Goal: Task Accomplishment & Management: Manage account settings

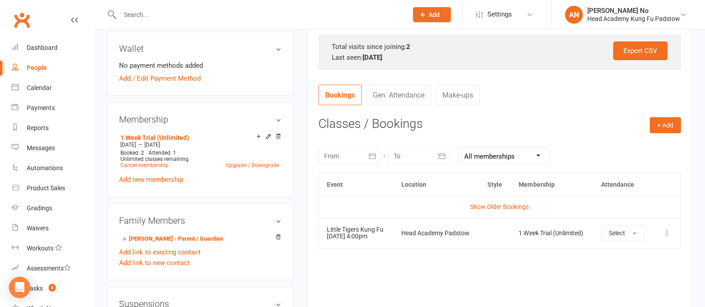
click at [151, 15] on input "text" at bounding box center [259, 14] width 284 height 12
type input "[PERSON_NAME]"
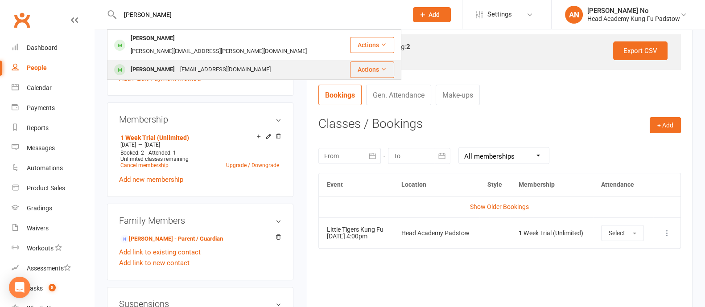
click at [199, 63] on div "[EMAIL_ADDRESS][DOMAIN_NAME]" at bounding box center [226, 69] width 96 height 13
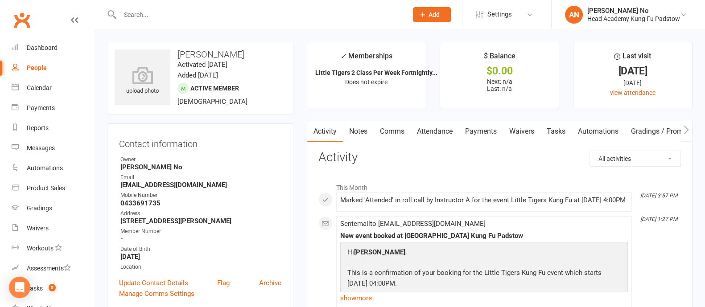
click at [446, 130] on link "Attendance" at bounding box center [435, 131] width 48 height 21
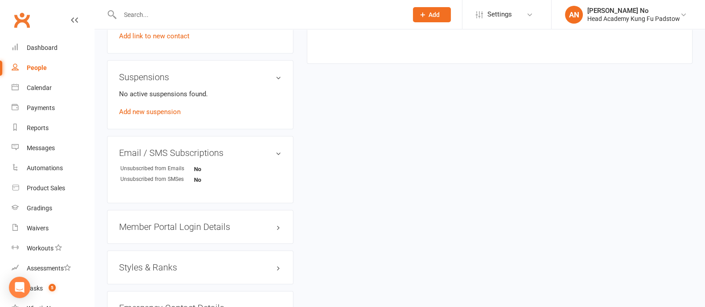
scroll to position [278, 0]
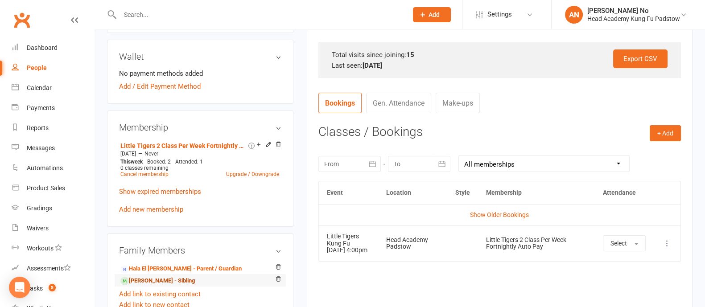
click at [157, 277] on link "[PERSON_NAME] - Sibling" at bounding box center [157, 281] width 75 height 9
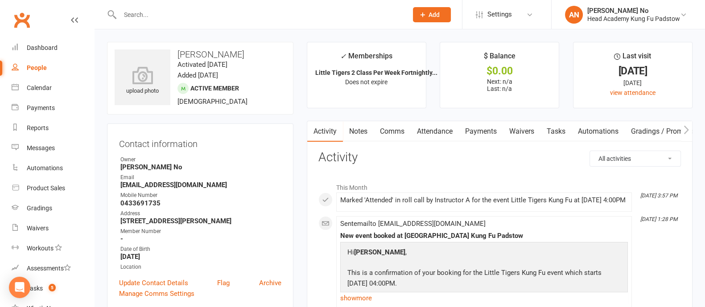
click at [437, 134] on link "Attendance" at bounding box center [435, 131] width 48 height 21
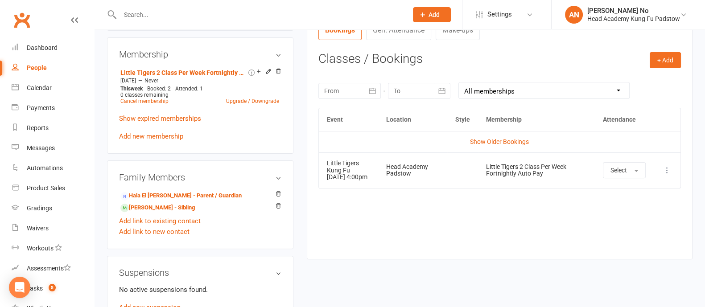
scroll to position [361, 0]
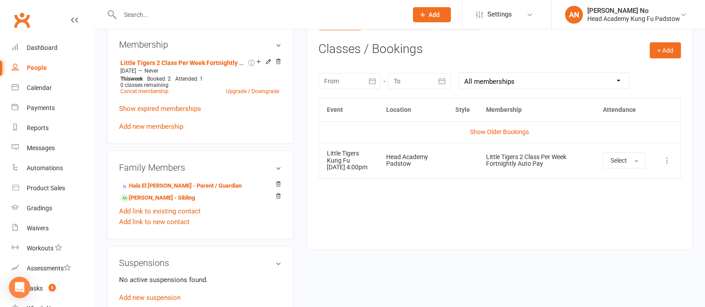
click at [157, 11] on input "text" at bounding box center [259, 14] width 284 height 12
paste input "[PERSON_NAME]"
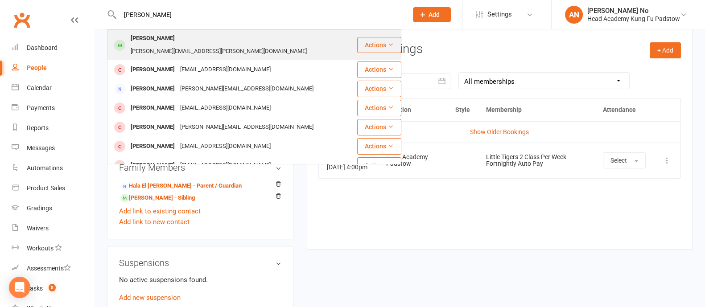
type input "[PERSON_NAME]"
click at [157, 35] on div "[PERSON_NAME]" at bounding box center [153, 38] width 50 height 13
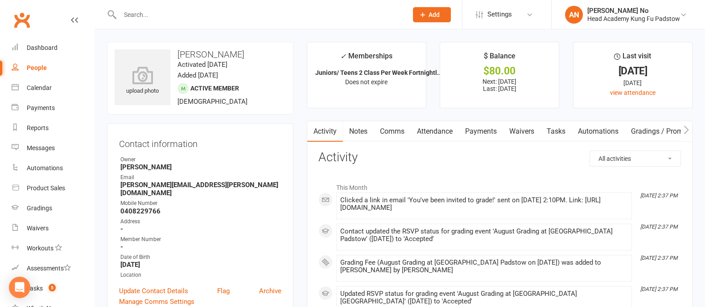
click at [438, 131] on link "Attendance" at bounding box center [435, 131] width 48 height 21
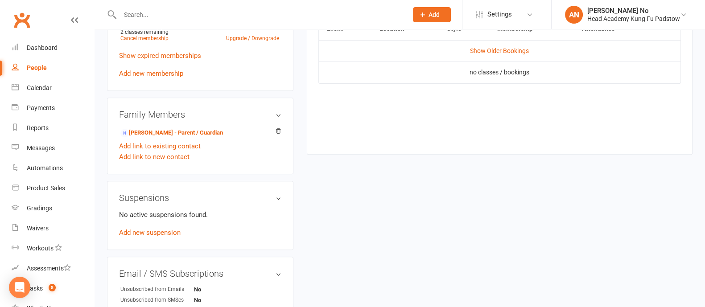
scroll to position [366, 0]
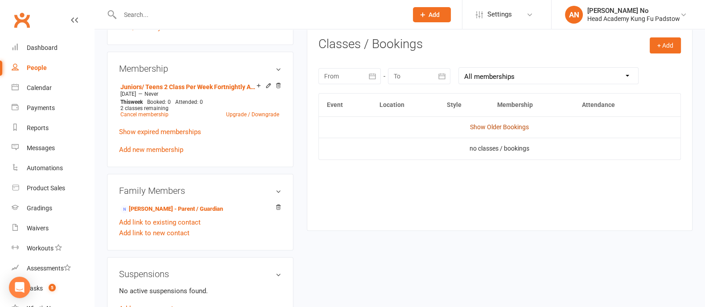
click at [512, 124] on link "Show Older Bookings" at bounding box center [499, 127] width 59 height 7
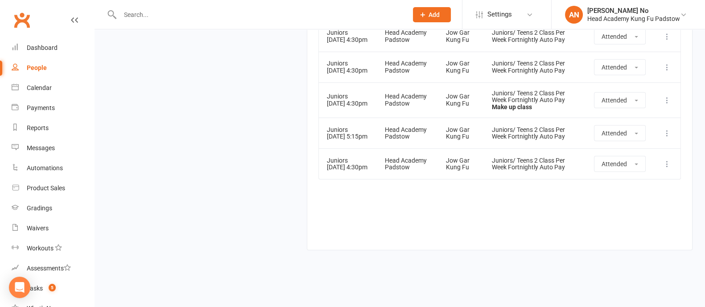
scroll to position [3766, 0]
click at [159, 15] on input "text" at bounding box center [259, 14] width 284 height 12
type input "khoda"
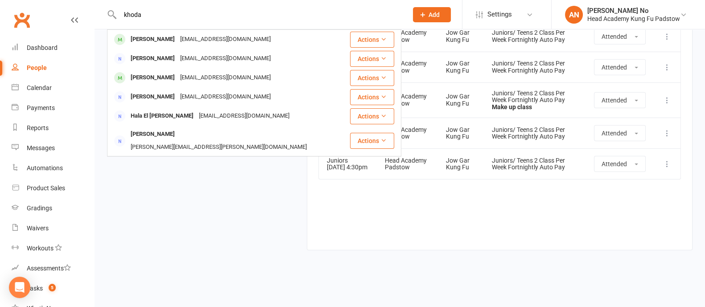
click at [165, 39] on div "[PERSON_NAME]" at bounding box center [153, 39] width 50 height 13
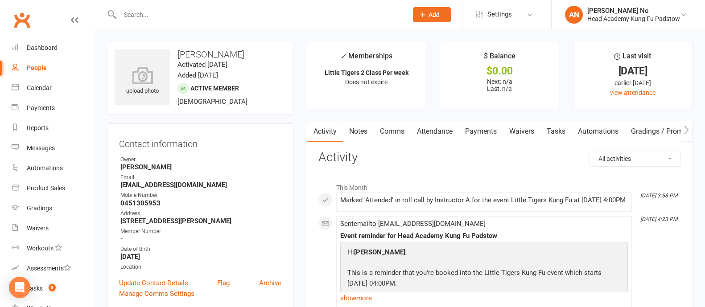
click at [442, 128] on link "Attendance" at bounding box center [435, 131] width 48 height 21
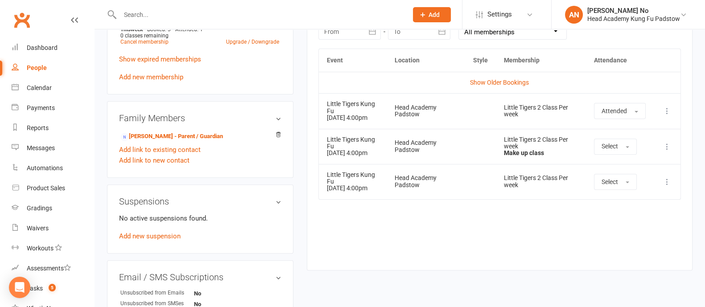
scroll to position [405, 0]
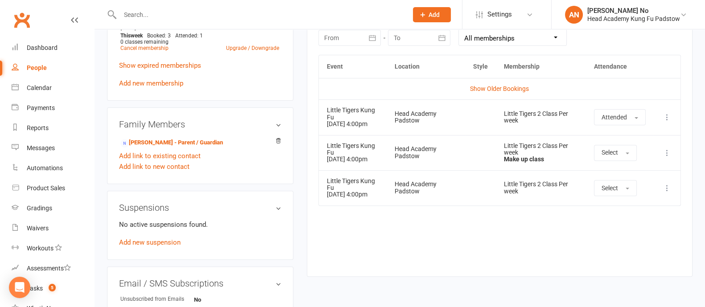
click at [140, 12] on input "text" at bounding box center [259, 14] width 284 height 12
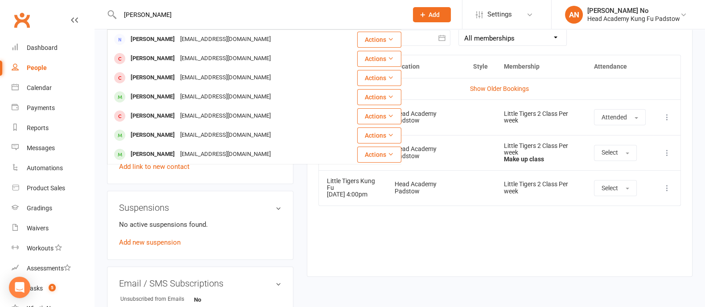
type input "[PERSON_NAME]"
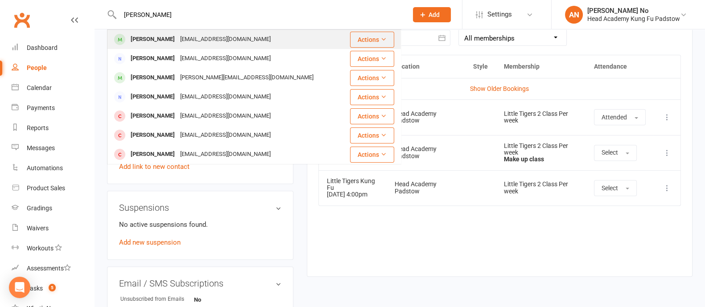
click at [153, 36] on div "[PERSON_NAME]" at bounding box center [153, 39] width 50 height 13
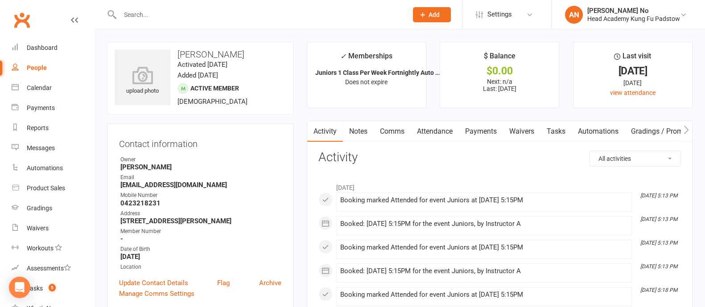
click at [442, 131] on link "Attendance" at bounding box center [435, 131] width 48 height 21
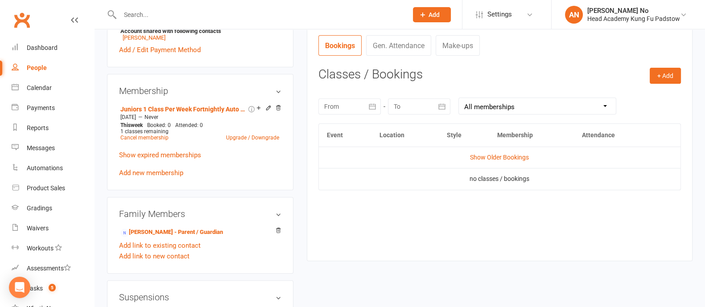
scroll to position [339, 0]
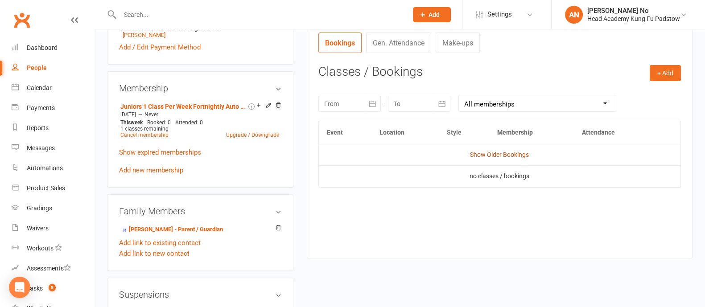
click at [520, 154] on link "Show Older Bookings" at bounding box center [499, 154] width 59 height 7
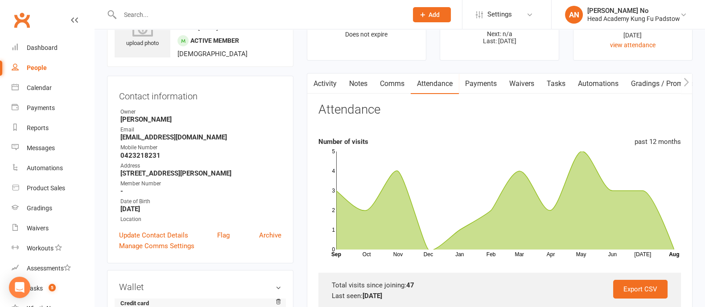
scroll to position [0, 0]
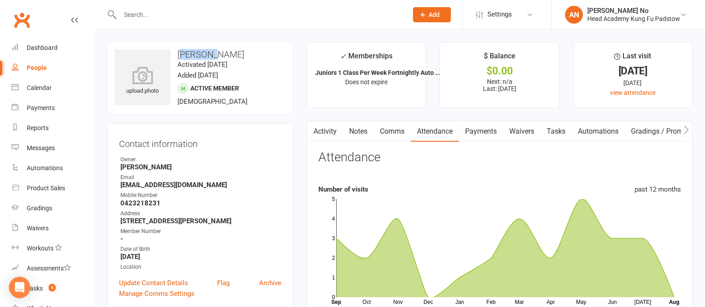
drag, startPoint x: 181, startPoint y: 52, endPoint x: 210, endPoint y: 53, distance: 29.0
click at [213, 53] on h3 "[PERSON_NAME]" at bounding box center [200, 55] width 171 height 10
click at [174, 57] on h3 "[PERSON_NAME]" at bounding box center [200, 55] width 171 height 10
drag, startPoint x: 178, startPoint y: 53, endPoint x: 228, endPoint y: 55, distance: 50.9
click at [228, 55] on h3 "[PERSON_NAME]" at bounding box center [200, 55] width 171 height 10
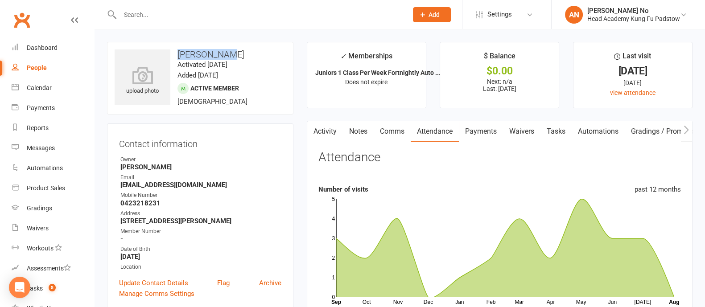
copy h3 "[PERSON_NAME]"
click at [160, 15] on input "text" at bounding box center [259, 14] width 284 height 12
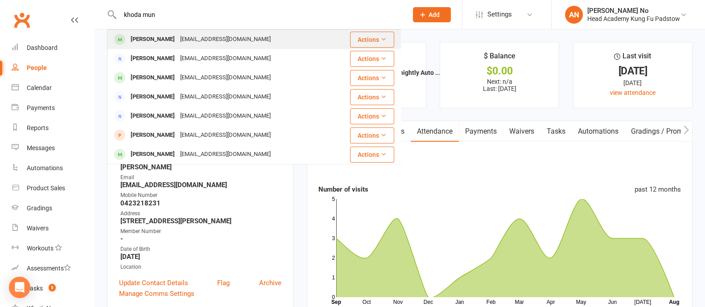
type input "khoda mun"
click at [156, 41] on div "[PERSON_NAME]" at bounding box center [153, 39] width 50 height 13
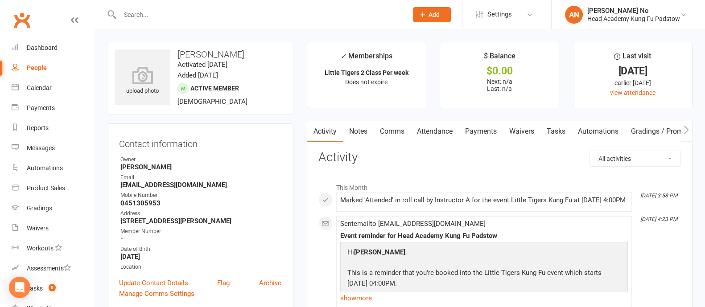
click at [447, 129] on link "Attendance" at bounding box center [435, 131] width 48 height 21
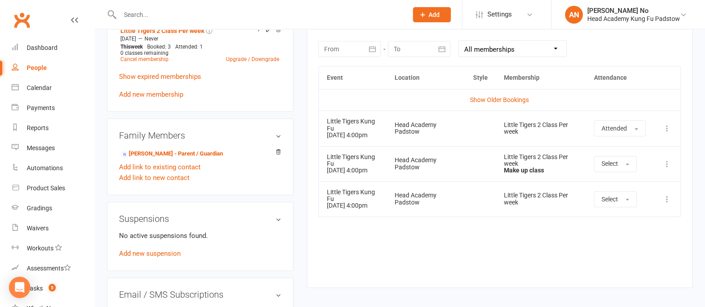
scroll to position [391, 0]
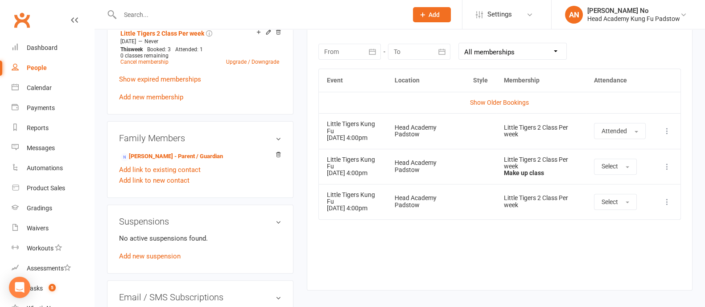
click at [155, 14] on input "text" at bounding box center [259, 14] width 284 height 12
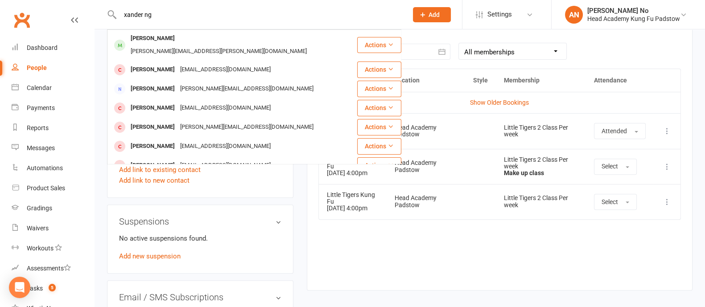
type input "xander ng"
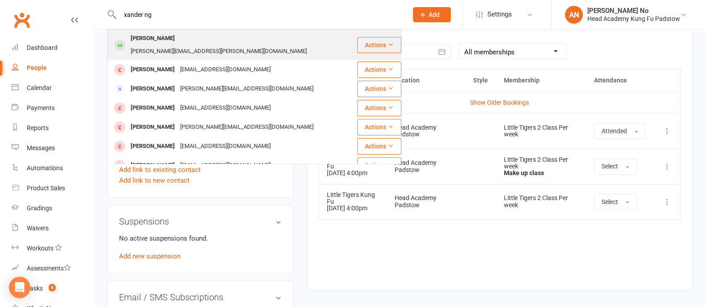
click at [190, 45] on div "[PERSON_NAME][EMAIL_ADDRESS][PERSON_NAME][DOMAIN_NAME]" at bounding box center [219, 51] width 182 height 13
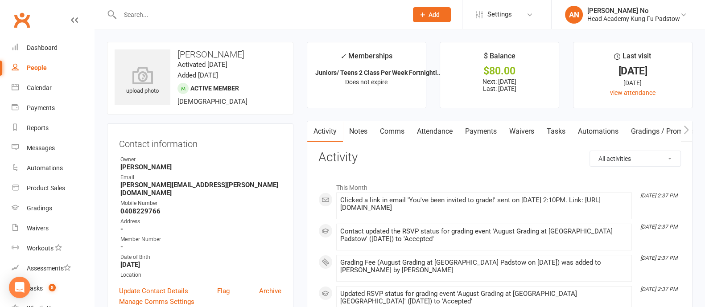
click at [436, 129] on link "Attendance" at bounding box center [435, 131] width 48 height 21
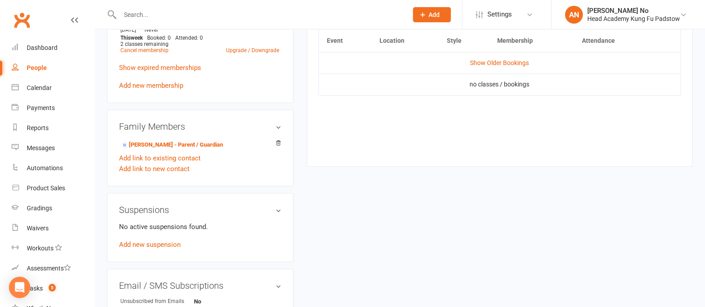
scroll to position [432, 0]
click at [504, 63] on link "Show Older Bookings" at bounding box center [499, 61] width 59 height 7
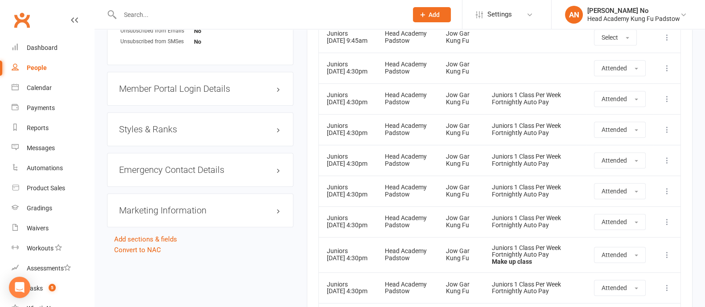
scroll to position [269, 0]
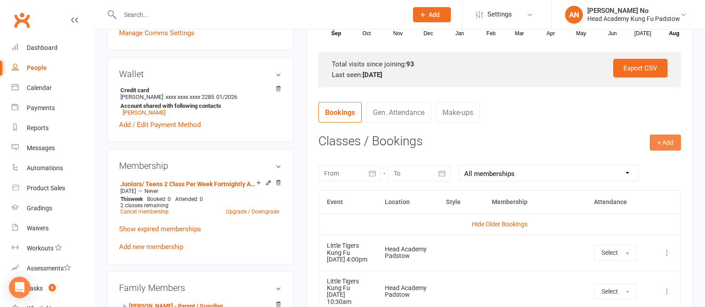
click at [663, 145] on button "+ Add" at bounding box center [665, 143] width 31 height 16
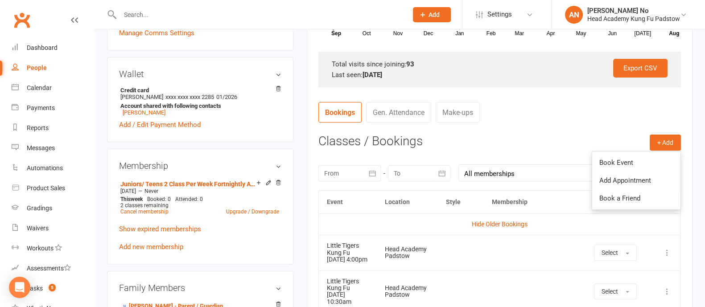
click at [544, 138] on h3 "Classes / Bookings" at bounding box center [500, 142] width 363 height 14
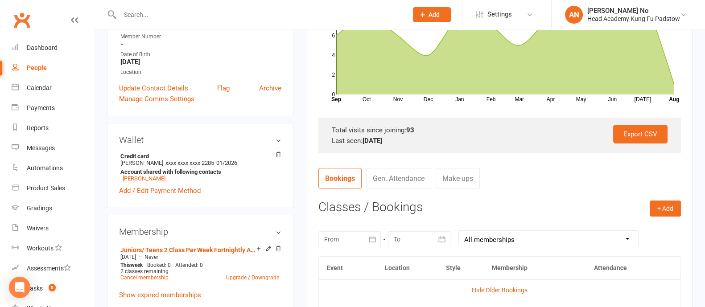
scroll to position [0, 0]
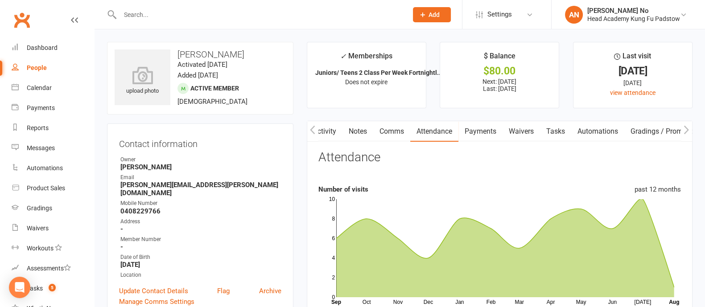
click at [327, 132] on link "Activity" at bounding box center [325, 131] width 36 height 21
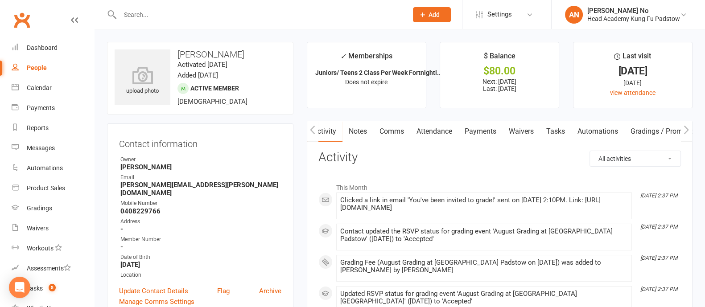
click at [439, 128] on link "Attendance" at bounding box center [434, 131] width 48 height 21
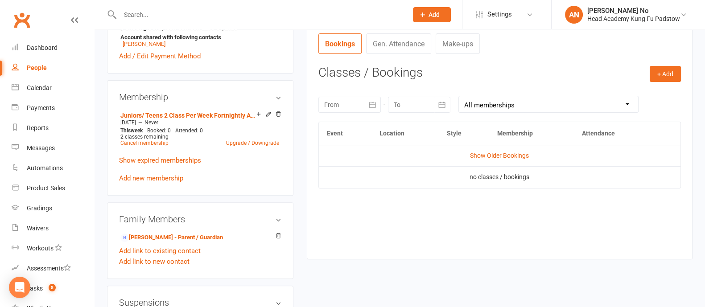
scroll to position [331, 0]
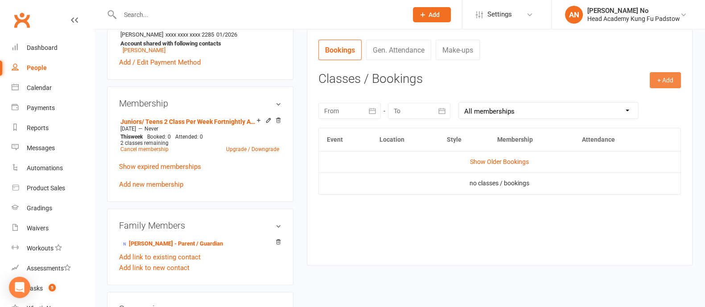
click at [672, 80] on button "+ Add" at bounding box center [665, 80] width 31 height 16
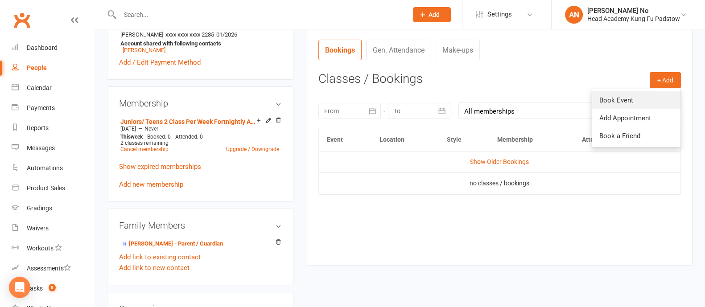
click at [622, 98] on link "Book Event" at bounding box center [636, 100] width 88 height 18
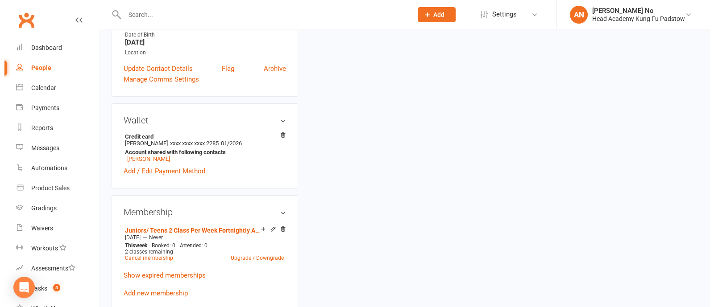
scroll to position [76, 0]
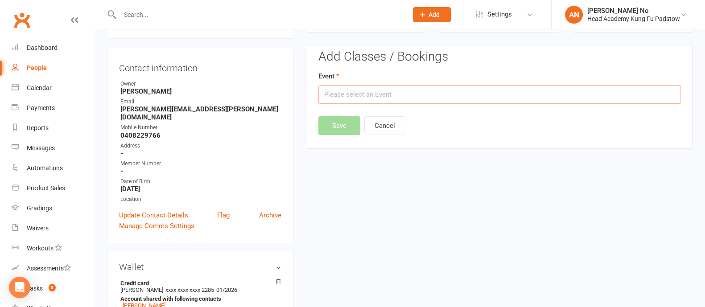
click at [547, 101] on input "text" at bounding box center [500, 94] width 363 height 19
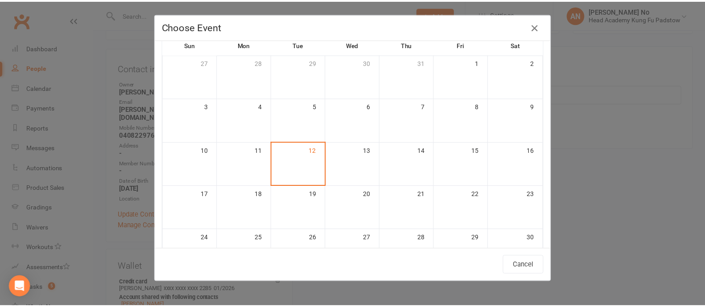
scroll to position [340, 0]
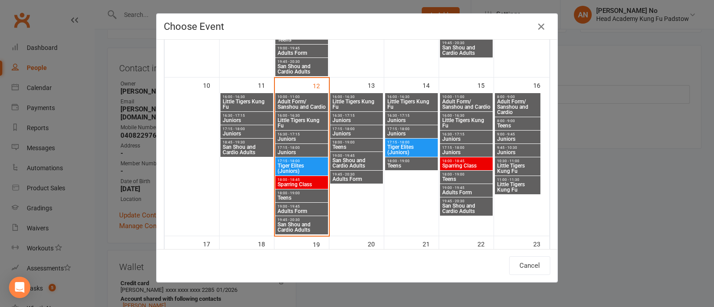
click at [287, 135] on div "16:30 - 17:15 Juniors" at bounding box center [301, 137] width 53 height 13
type input "Juniors - [DATE] 4:30:00 PM"
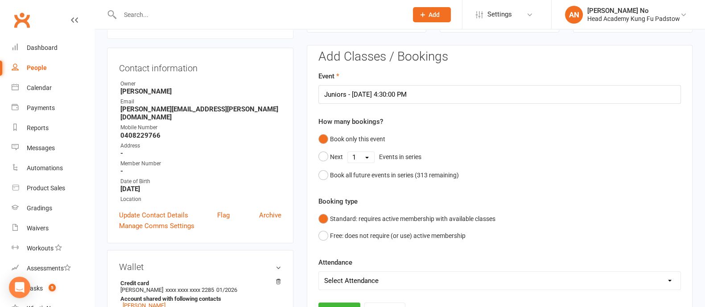
scroll to position [345, 0]
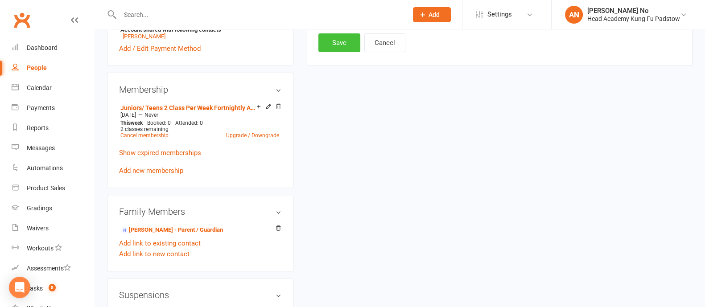
click at [336, 46] on button "Save" at bounding box center [340, 42] width 42 height 19
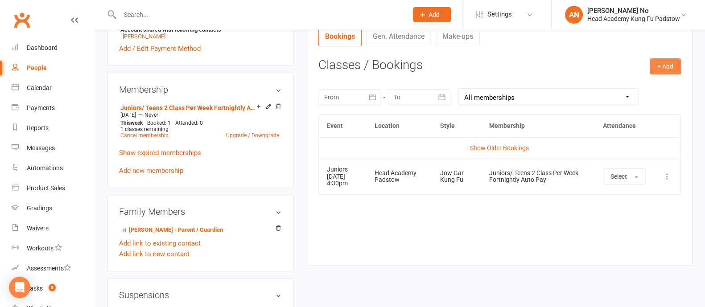
click at [675, 64] on button "+ Add" at bounding box center [665, 66] width 31 height 16
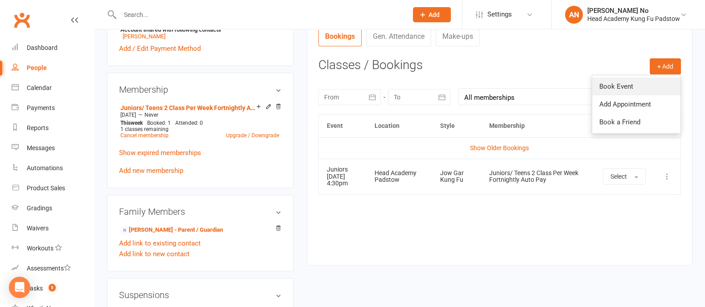
click at [621, 86] on link "Book Event" at bounding box center [636, 87] width 88 height 18
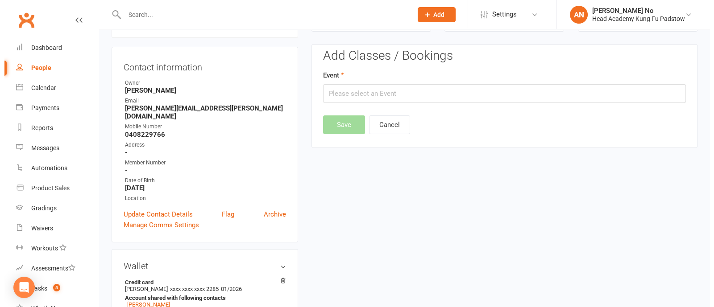
scroll to position [76, 0]
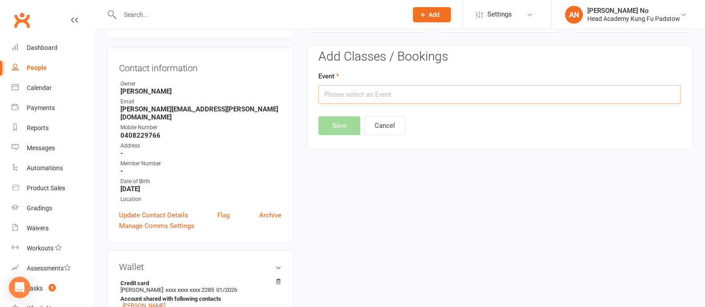
click at [467, 96] on input "text" at bounding box center [500, 94] width 363 height 19
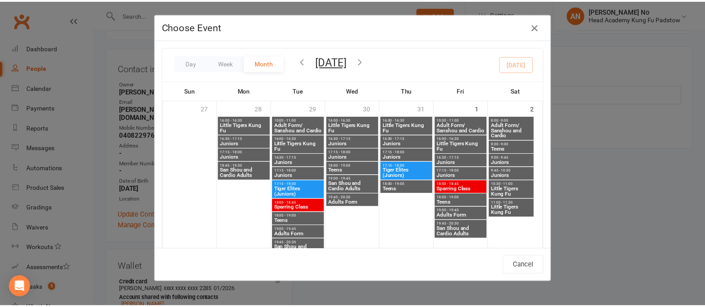
scroll to position [337, 0]
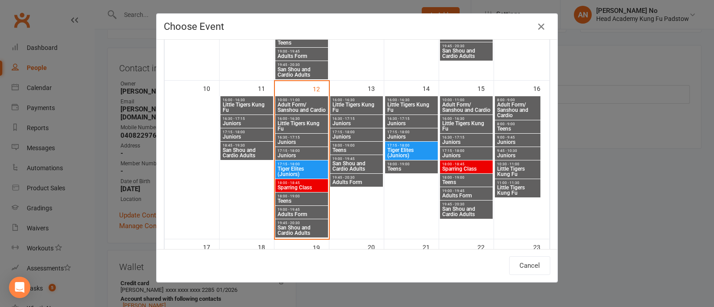
click at [413, 118] on span "16:30 - 17:15" at bounding box center [411, 119] width 49 height 4
type input "Juniors - [DATE] 4:30:00 PM"
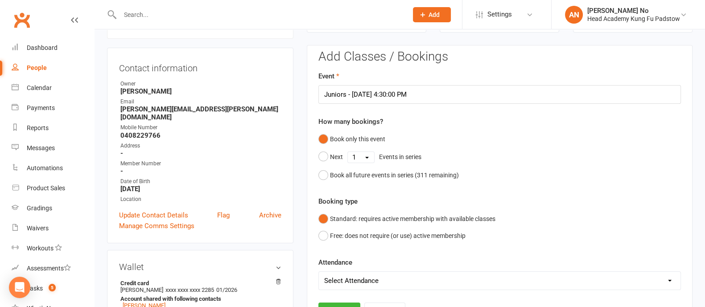
scroll to position [345, 0]
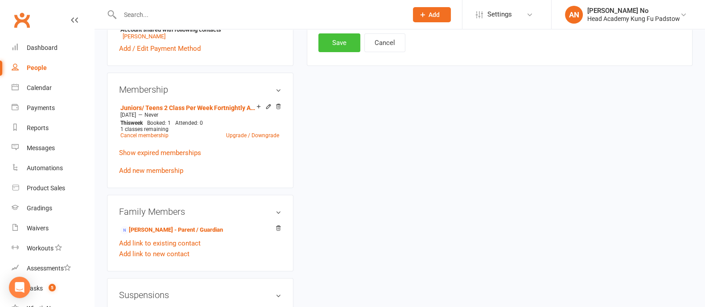
click at [347, 46] on button "Save" at bounding box center [340, 42] width 42 height 19
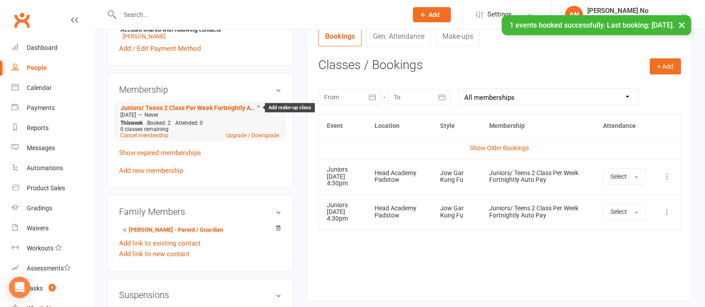
click at [257, 103] on icon at bounding box center [259, 106] width 6 height 6
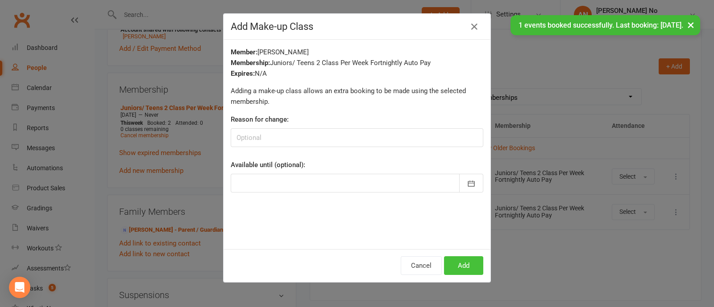
click at [463, 259] on button "Add" at bounding box center [463, 266] width 39 height 19
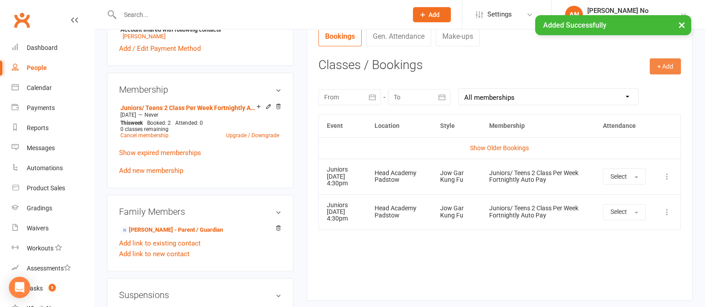
click at [663, 66] on button "+ Add" at bounding box center [665, 66] width 31 height 16
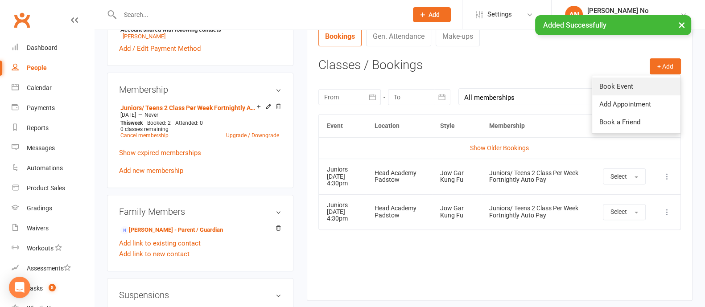
click at [603, 83] on link "Book Event" at bounding box center [636, 87] width 88 height 18
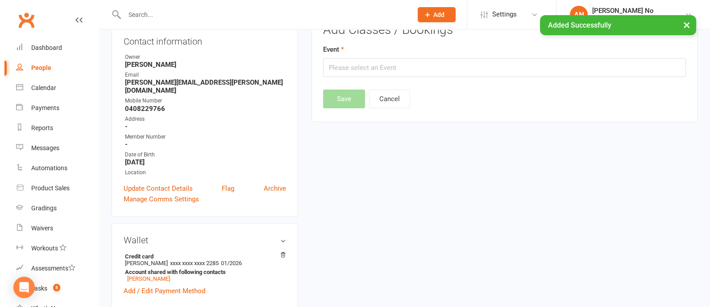
scroll to position [76, 0]
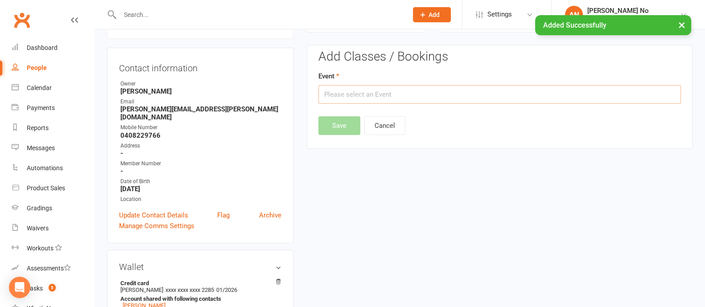
click at [404, 92] on input "text" at bounding box center [500, 94] width 363 height 19
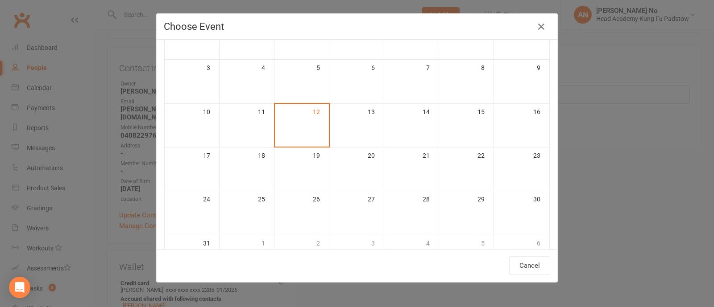
scroll to position [92, 0]
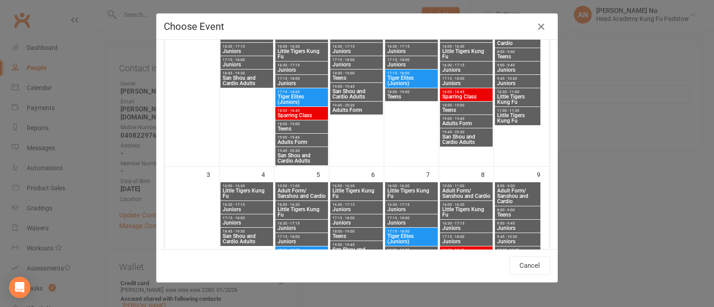
type input "Juniors - [DATE] 5:15:00 PM"
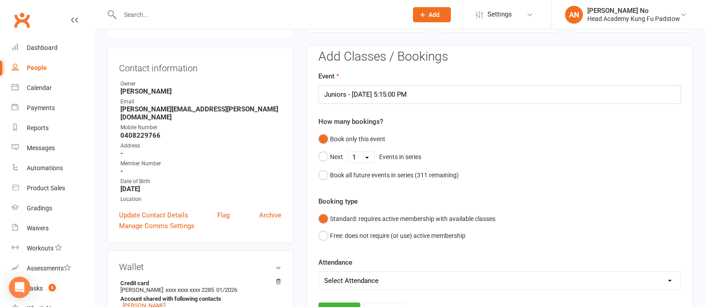
scroll to position [345, 0]
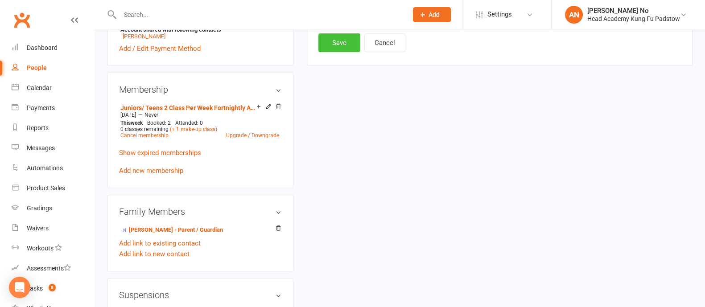
click at [344, 41] on button "Save" at bounding box center [340, 42] width 42 height 19
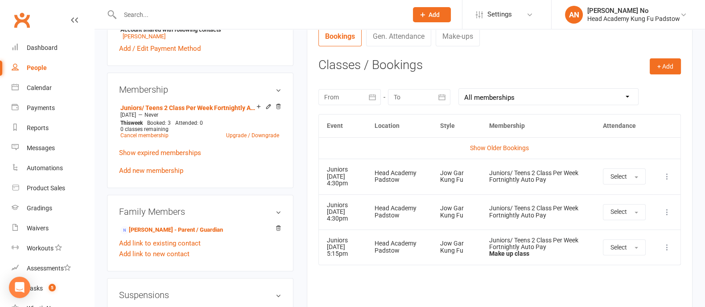
click at [138, 17] on input "text" at bounding box center [259, 14] width 284 height 12
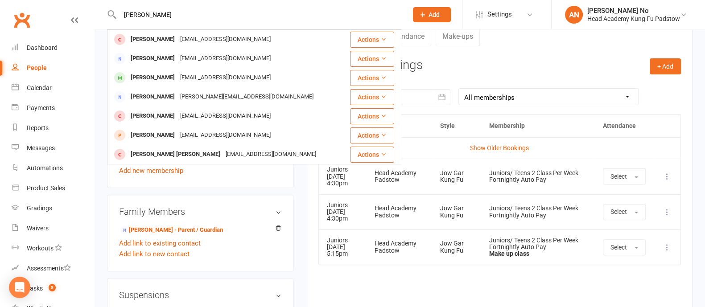
type input "[PERSON_NAME]"
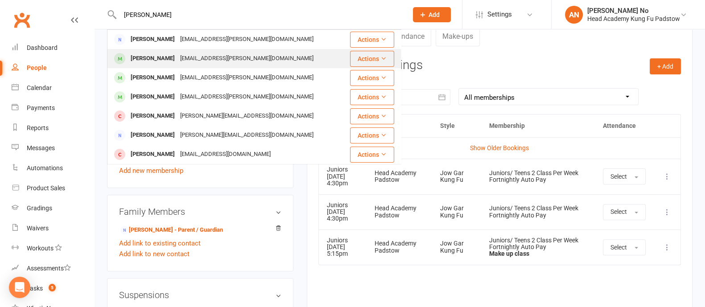
click at [161, 56] on div "[PERSON_NAME]" at bounding box center [153, 58] width 50 height 13
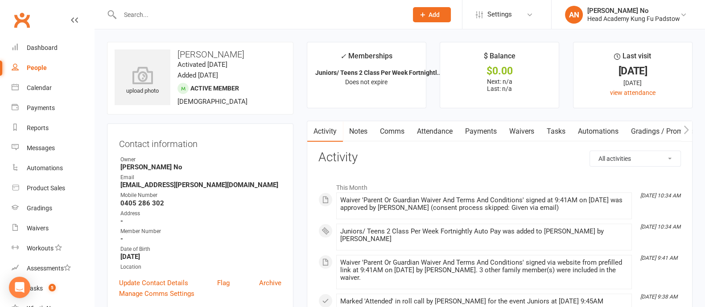
click at [443, 133] on link "Attendance" at bounding box center [435, 131] width 48 height 21
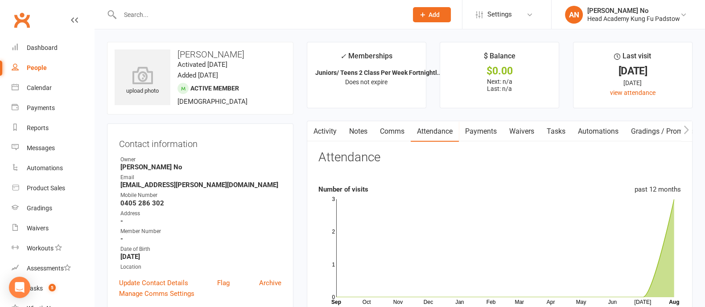
scroll to position [269, 0]
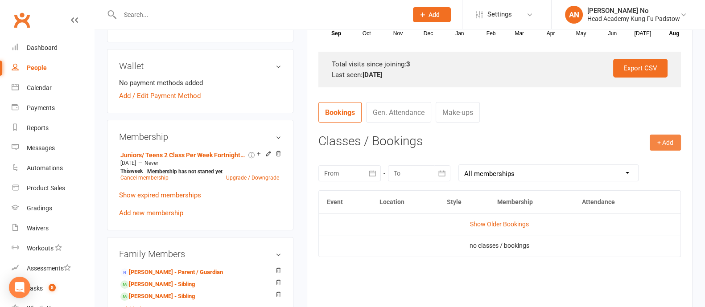
click at [654, 143] on button "+ Add" at bounding box center [665, 143] width 31 height 16
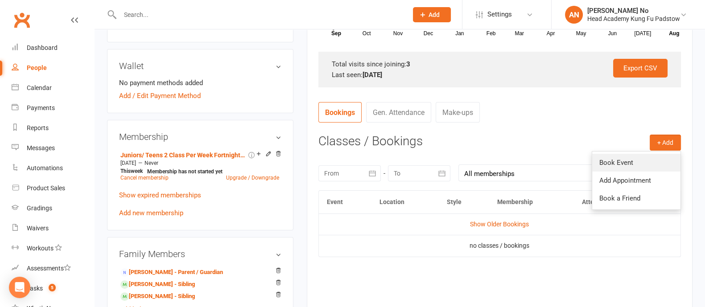
click at [611, 158] on link "Book Event" at bounding box center [636, 163] width 88 height 18
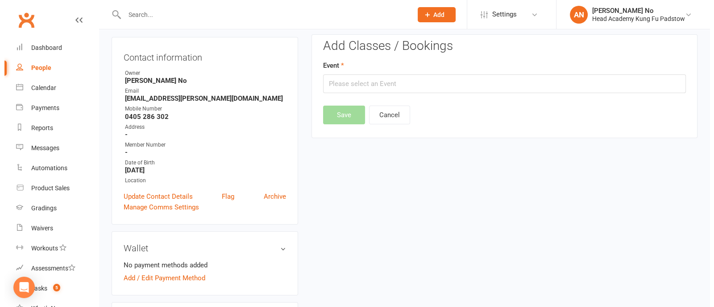
scroll to position [76, 0]
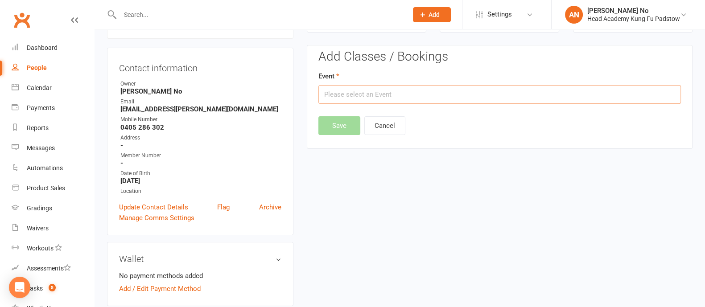
click at [525, 93] on input "text" at bounding box center [500, 94] width 363 height 19
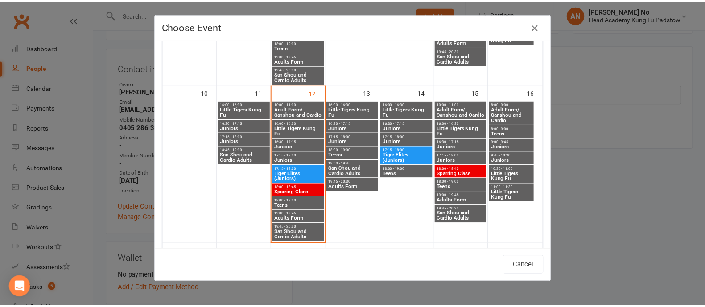
scroll to position [337, 0]
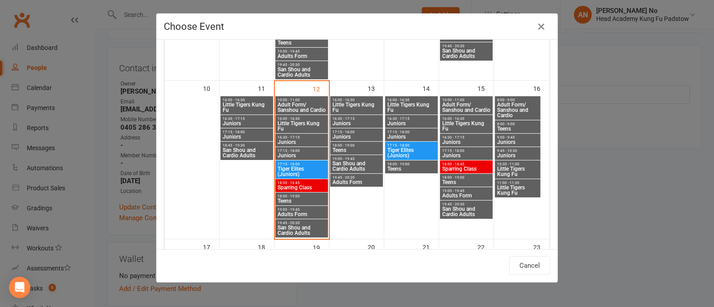
click at [404, 120] on span "16:30 - 17:15" at bounding box center [411, 119] width 49 height 4
type input "Juniors - [DATE] 4:30:00 PM"
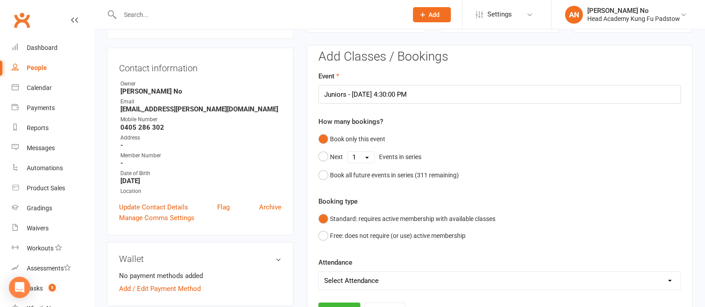
scroll to position [345, 0]
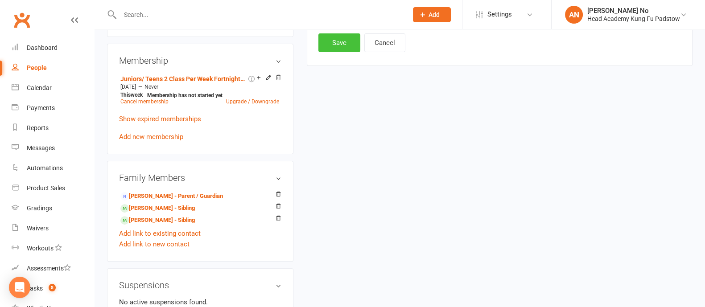
click at [337, 41] on button "Save" at bounding box center [340, 42] width 42 height 19
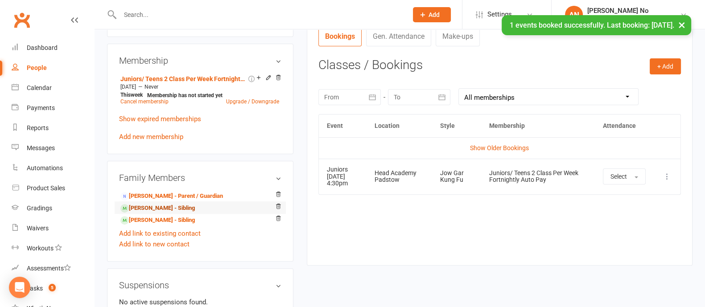
click at [168, 205] on link "[PERSON_NAME] - Sibling" at bounding box center [157, 208] width 75 height 9
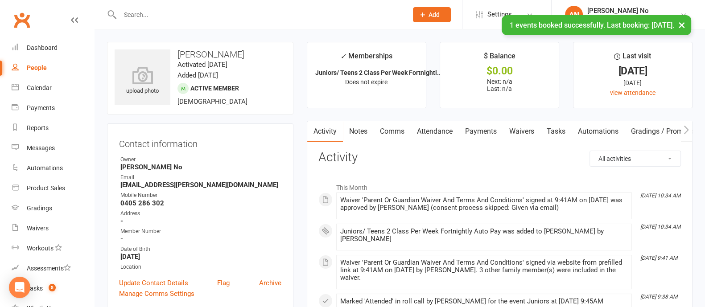
click at [429, 132] on link "Attendance" at bounding box center [435, 131] width 48 height 21
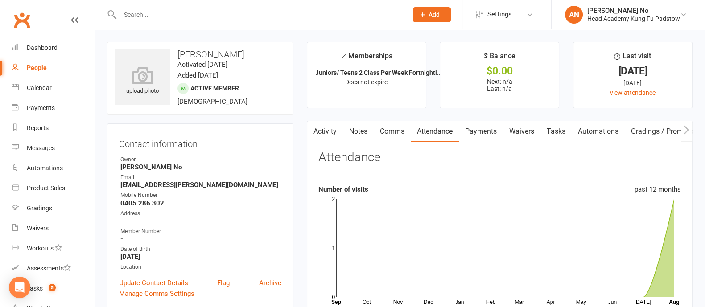
scroll to position [269, 0]
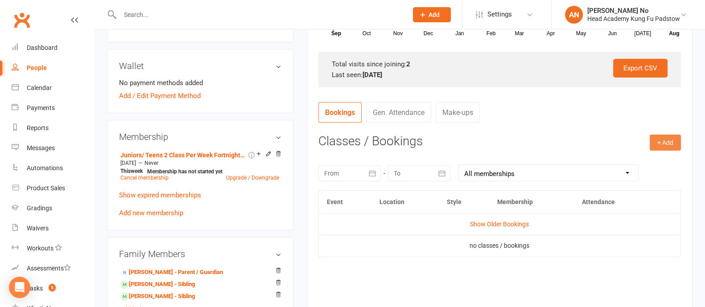
click at [670, 143] on button "+ Add" at bounding box center [665, 143] width 31 height 16
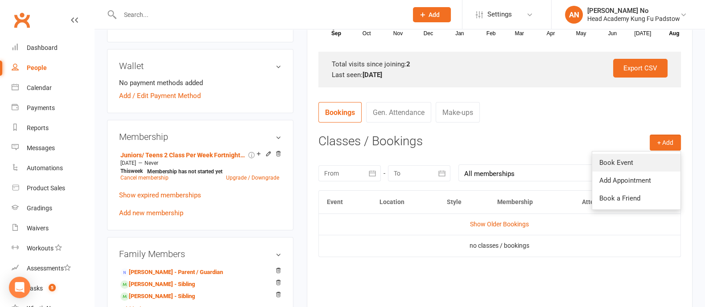
click at [620, 164] on link "Book Event" at bounding box center [636, 163] width 88 height 18
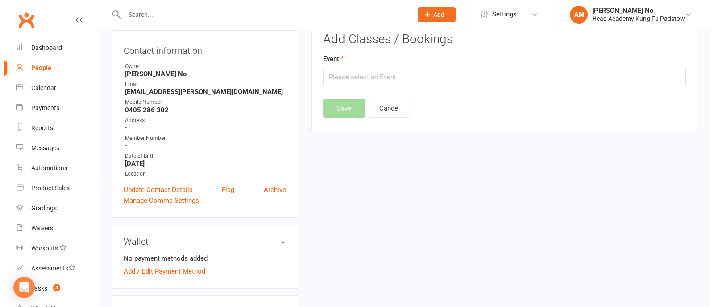
scroll to position [76, 0]
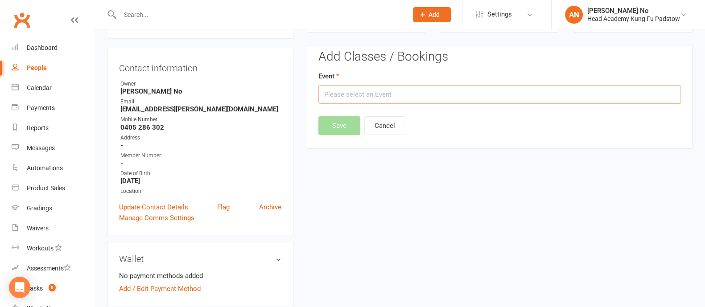
click at [430, 91] on input "text" at bounding box center [500, 94] width 363 height 19
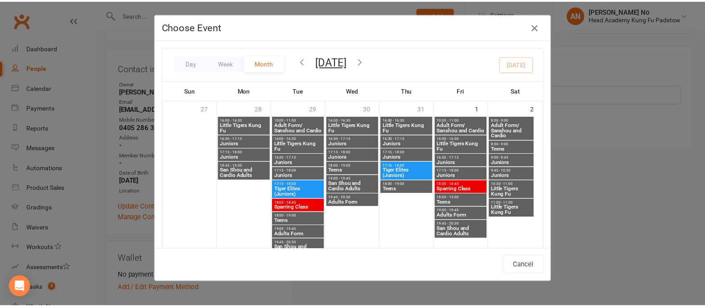
scroll to position [323, 0]
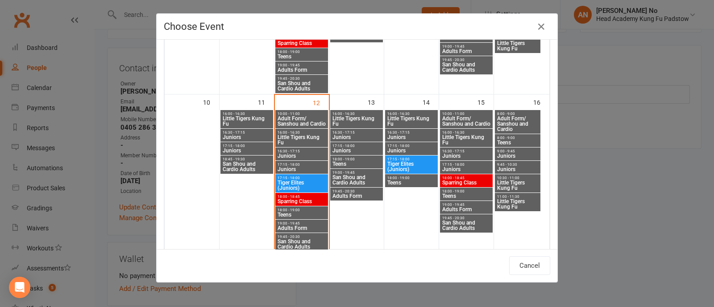
click at [399, 132] on span "16:30 - 17:15" at bounding box center [411, 133] width 49 height 4
type input "Juniors - [DATE] 4:30:00 PM"
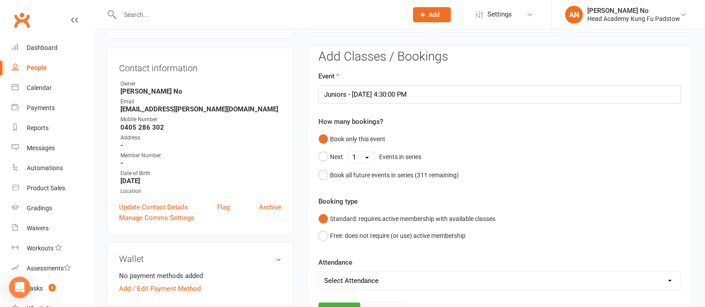
scroll to position [345, 0]
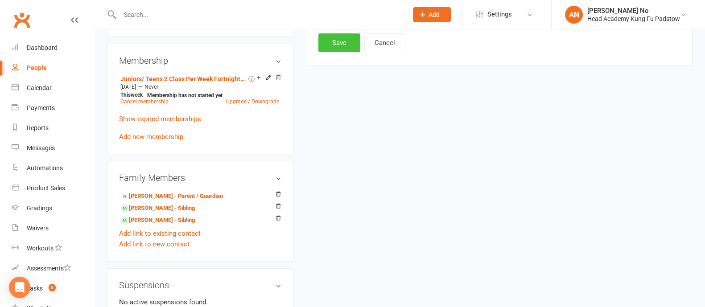
click at [348, 47] on button "Save" at bounding box center [340, 42] width 42 height 19
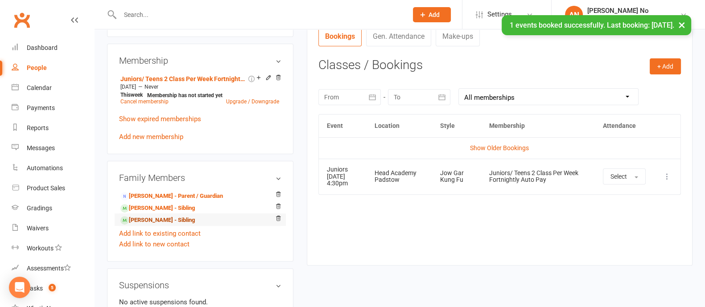
click at [169, 219] on link "[PERSON_NAME] - Sibling" at bounding box center [157, 220] width 75 height 9
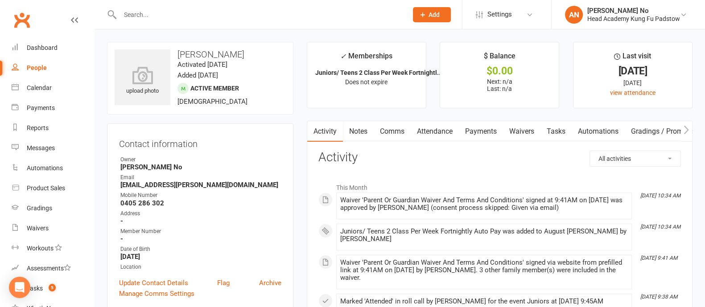
click at [443, 130] on link "Attendance" at bounding box center [435, 131] width 48 height 21
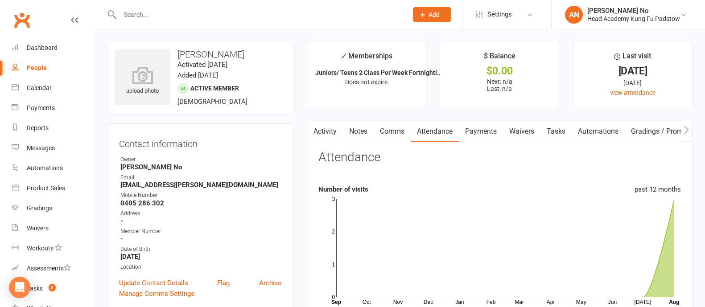
scroll to position [269, 0]
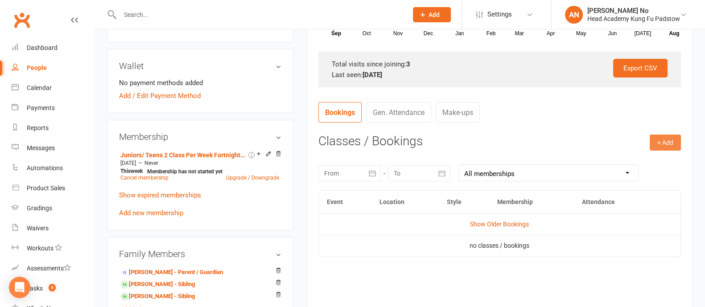
click at [667, 141] on button "+ Add" at bounding box center [665, 143] width 31 height 16
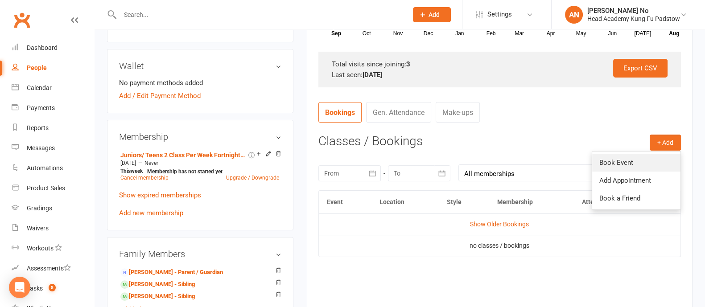
click at [626, 161] on link "Book Event" at bounding box center [636, 163] width 88 height 18
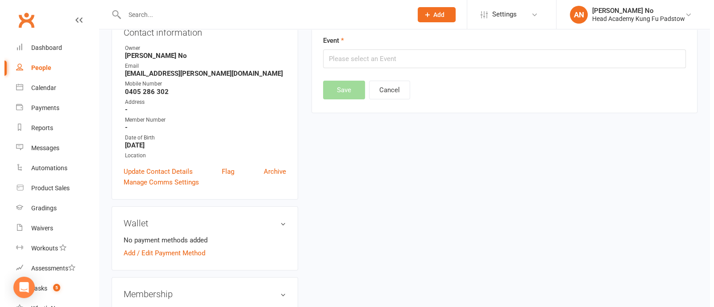
scroll to position [76, 0]
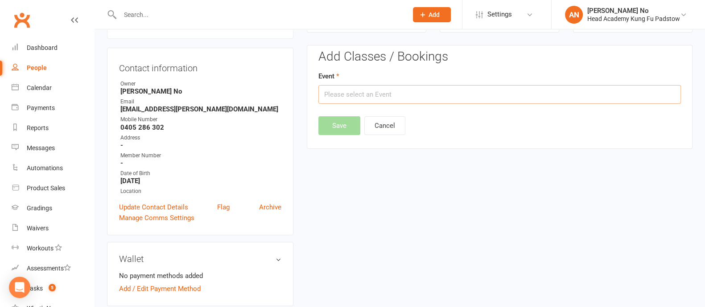
click at [457, 93] on input "text" at bounding box center [500, 94] width 363 height 19
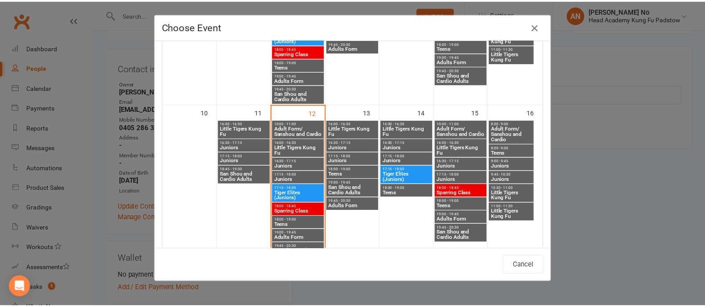
scroll to position [337, 0]
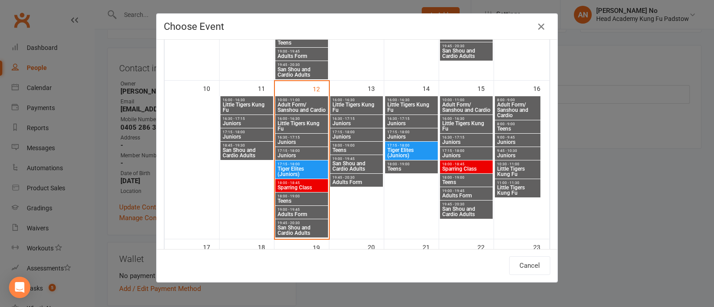
click at [406, 117] on span "16:30 - 17:15" at bounding box center [411, 119] width 49 height 4
type input "Juniors - [DATE] 4:30:00 PM"
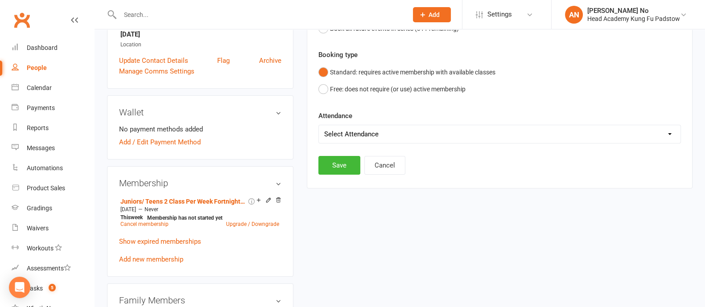
scroll to position [345, 0]
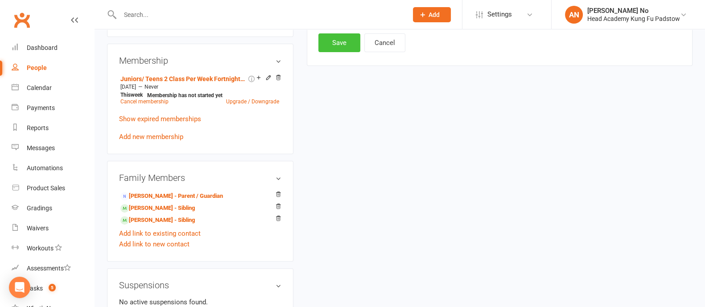
click at [329, 43] on button "Save" at bounding box center [340, 42] width 42 height 19
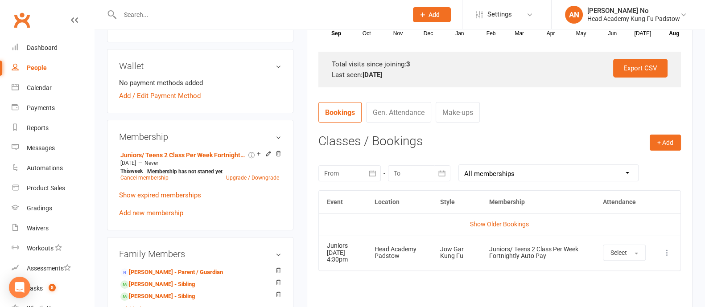
scroll to position [0, 0]
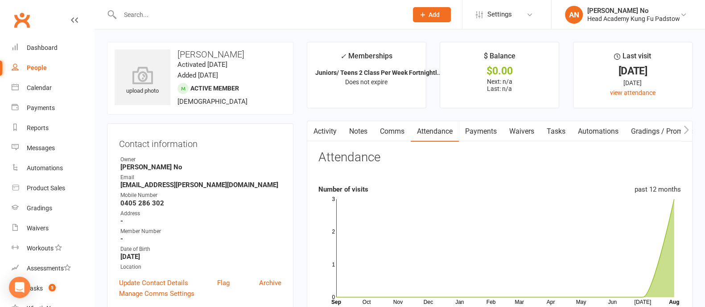
click at [154, 18] on input "text" at bounding box center [259, 14] width 284 height 12
click at [146, 12] on input "text" at bounding box center [259, 14] width 284 height 12
type input "[PERSON_NAME]"
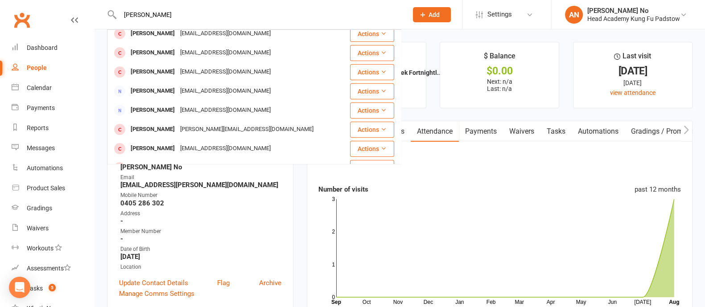
scroll to position [117, 0]
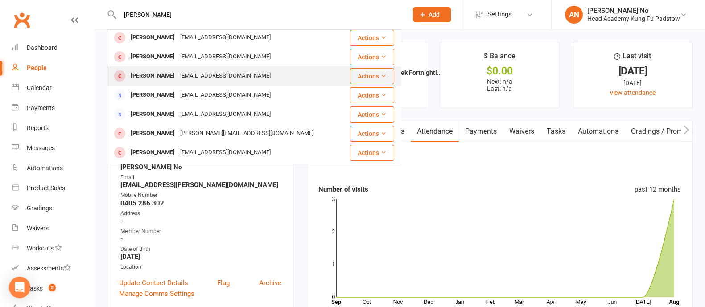
click at [165, 77] on div "[PERSON_NAME]" at bounding box center [153, 76] width 50 height 13
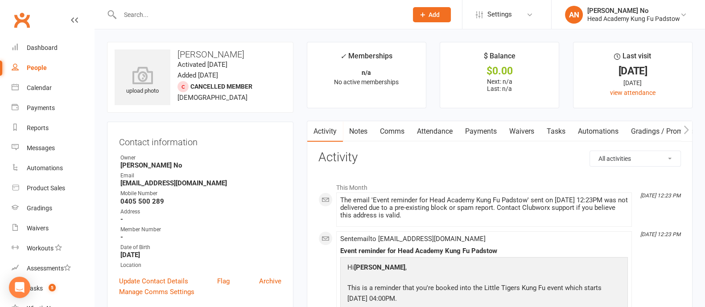
scroll to position [269, 0]
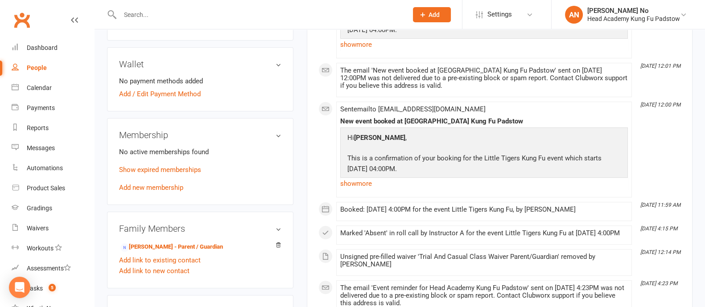
click at [157, 13] on input "text" at bounding box center [259, 14] width 284 height 12
paste input "[PERSON_NAME]"
type input "[PERSON_NAME]"
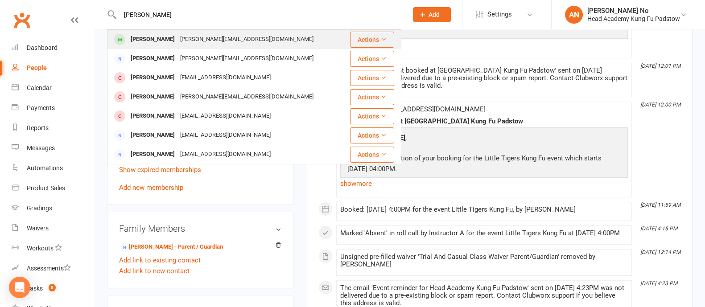
click at [163, 39] on div "[PERSON_NAME]" at bounding box center [153, 39] width 50 height 13
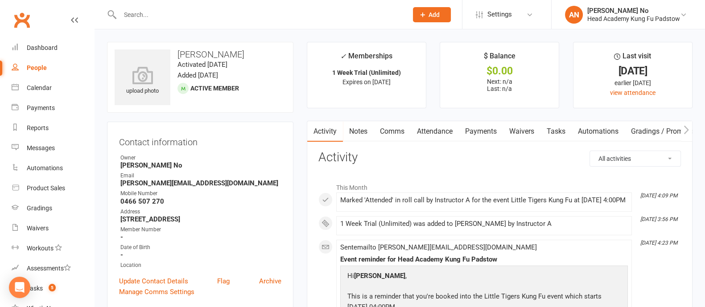
click at [439, 133] on link "Attendance" at bounding box center [435, 131] width 48 height 21
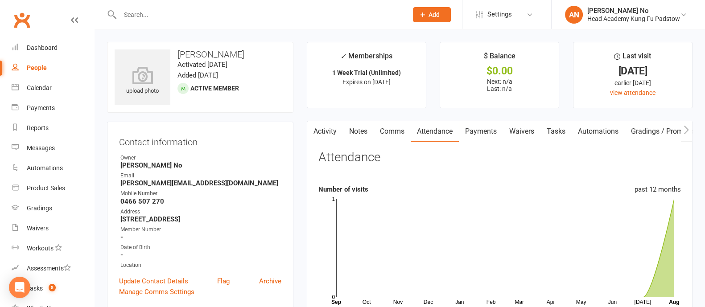
click at [182, 18] on input "text" at bounding box center [259, 14] width 284 height 12
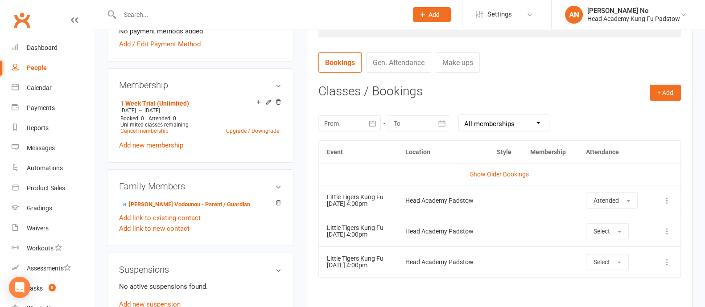
scroll to position [326, 0]
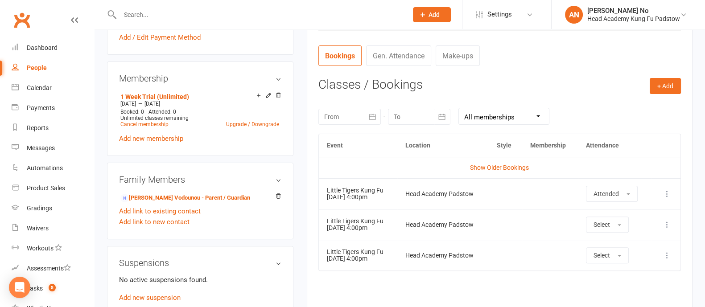
click at [186, 14] on input "text" at bounding box center [259, 14] width 284 height 12
paste input "[PERSON_NAME]"
type input "[PERSON_NAME]"
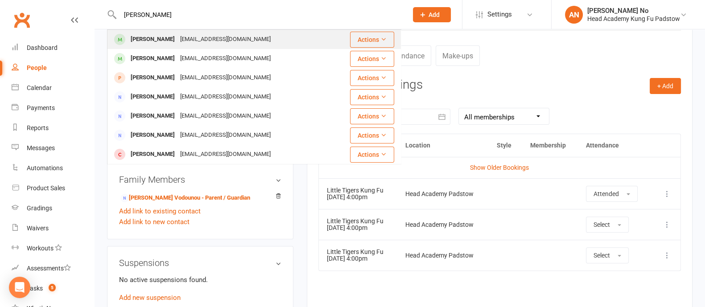
click at [185, 43] on div "[EMAIL_ADDRESS][DOMAIN_NAME]" at bounding box center [226, 39] width 96 height 13
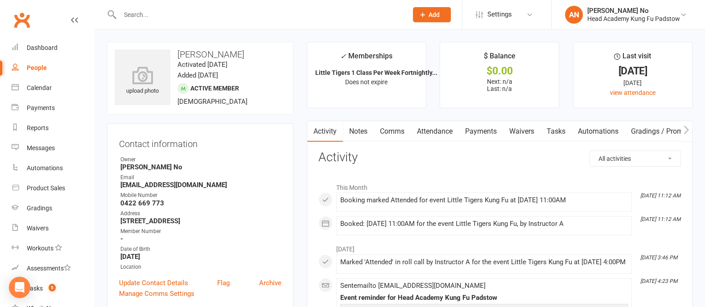
click at [438, 131] on link "Attendance" at bounding box center [435, 131] width 48 height 21
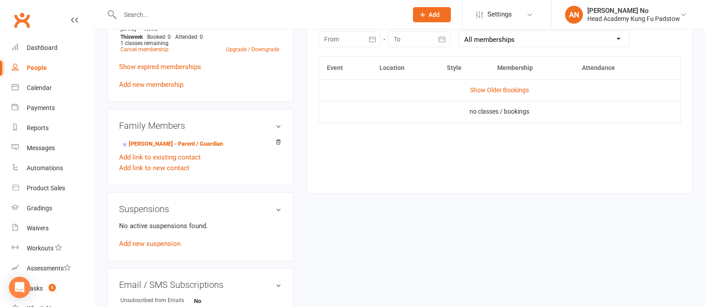
scroll to position [399, 0]
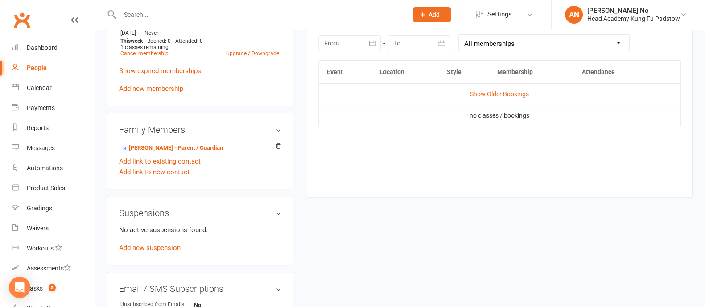
click at [519, 97] on td "Show Older Bookings" at bounding box center [500, 93] width 362 height 21
click at [518, 93] on link "Show Older Bookings" at bounding box center [499, 94] width 59 height 7
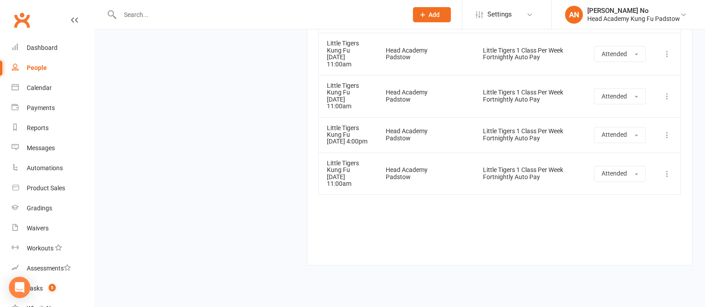
scroll to position [193, 0]
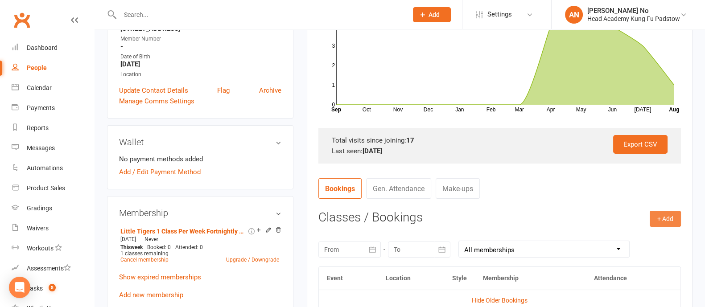
click at [666, 219] on button "+ Add" at bounding box center [665, 219] width 31 height 16
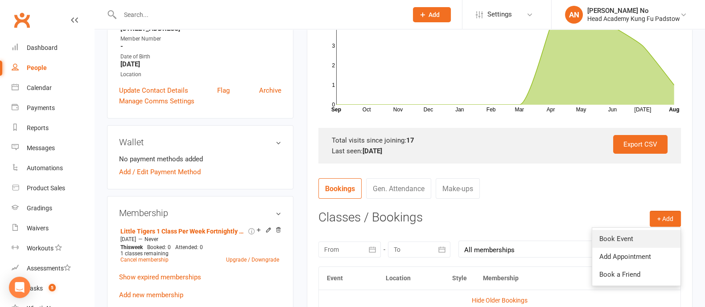
click at [629, 235] on link "Book Event" at bounding box center [636, 239] width 88 height 18
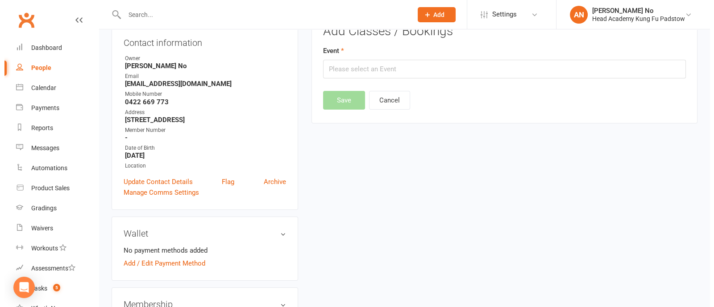
scroll to position [76, 0]
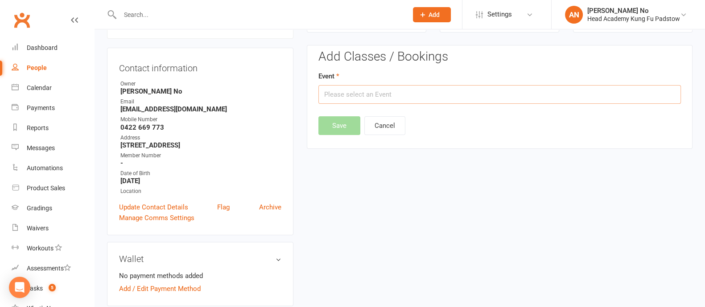
click at [423, 99] on input "text" at bounding box center [500, 94] width 363 height 19
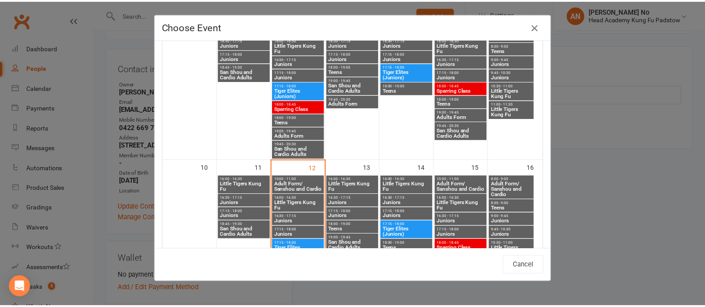
scroll to position [307, 0]
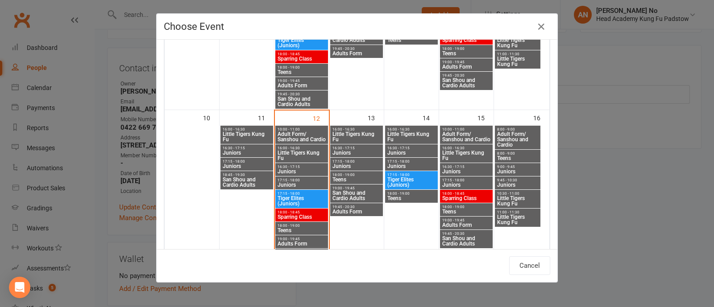
click at [518, 218] on span "Little Tigers Kung Fu" at bounding box center [518, 220] width 42 height 11
type input "Little Tigers Kung Fu - [DATE] 11:00:00 AM"
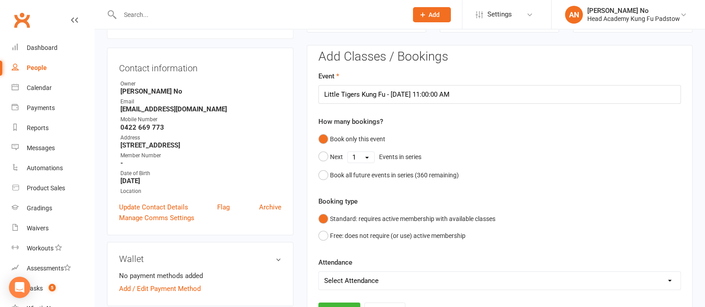
scroll to position [345, 0]
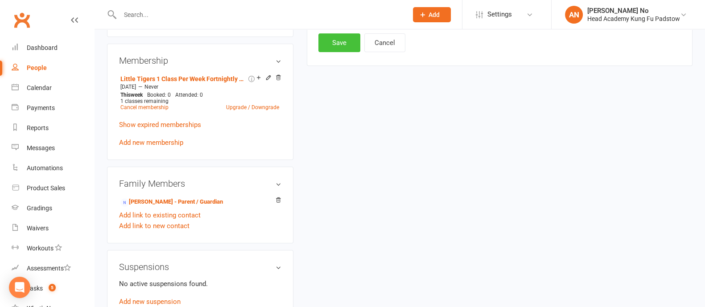
click at [341, 45] on button "Save" at bounding box center [340, 42] width 42 height 19
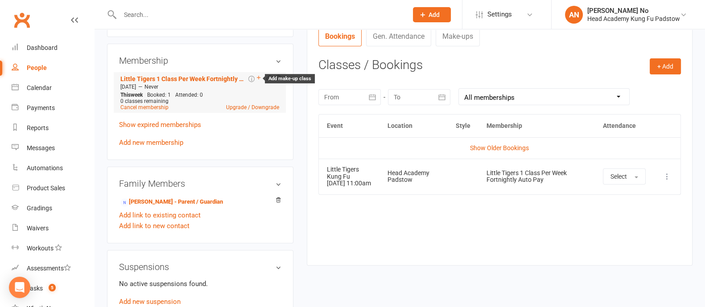
click at [258, 77] on icon at bounding box center [259, 78] width 4 height 4
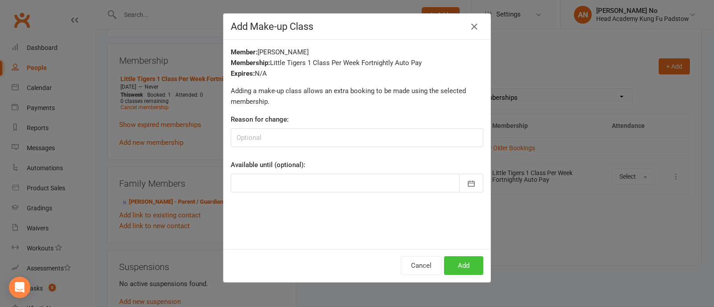
click at [460, 269] on button "Add" at bounding box center [463, 266] width 39 height 19
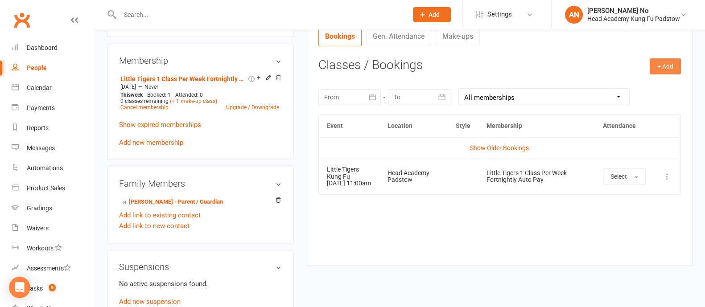
click at [662, 63] on button "+ Add" at bounding box center [665, 66] width 31 height 16
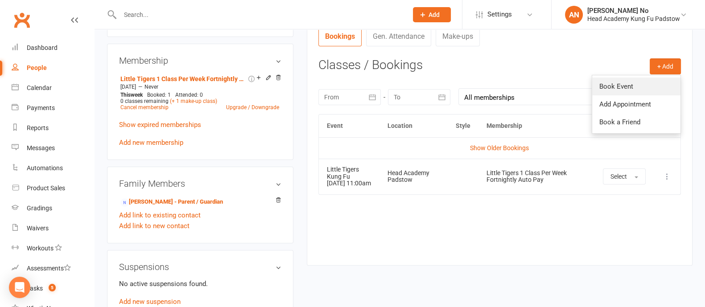
click at [626, 85] on link "Book Event" at bounding box center [636, 87] width 88 height 18
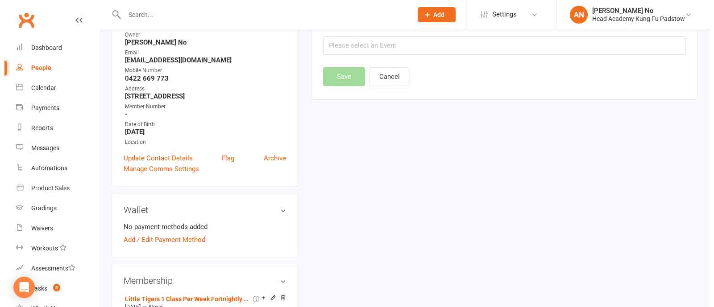
scroll to position [76, 0]
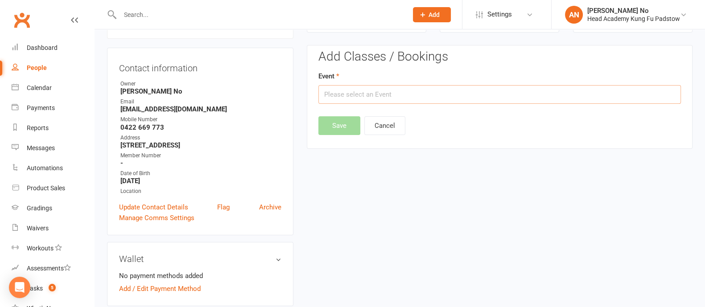
click at [399, 99] on input "text" at bounding box center [500, 94] width 363 height 19
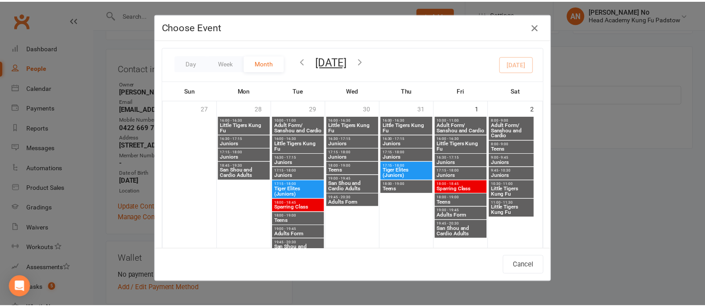
scroll to position [310, 0]
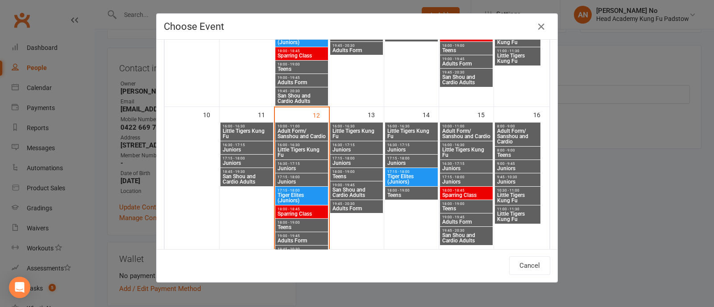
click at [466, 148] on span "Little Tigers Kung Fu" at bounding box center [466, 152] width 49 height 11
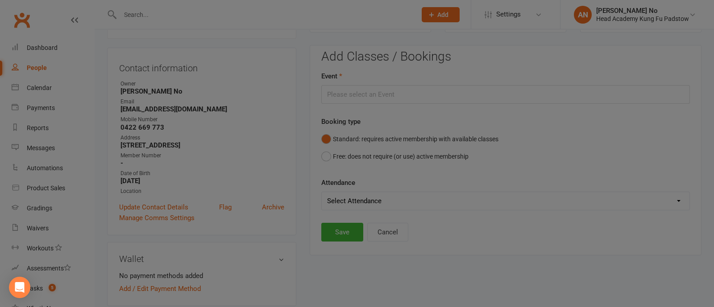
type input "Little Tigers Kung Fu - [DATE] 4:00:00 PM"
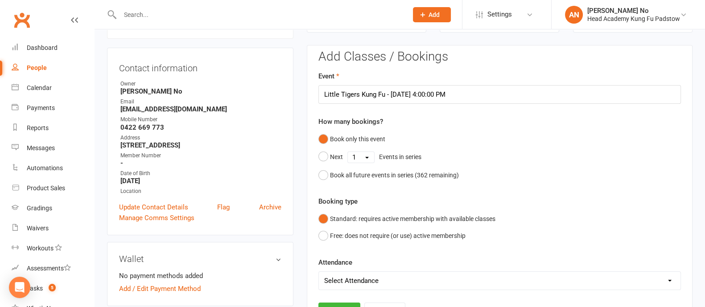
scroll to position [345, 0]
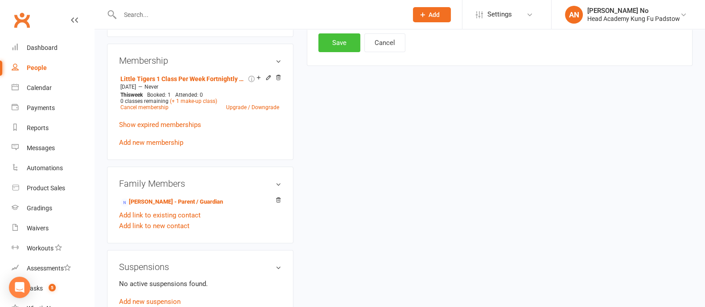
click at [320, 44] on button "Save" at bounding box center [340, 42] width 42 height 19
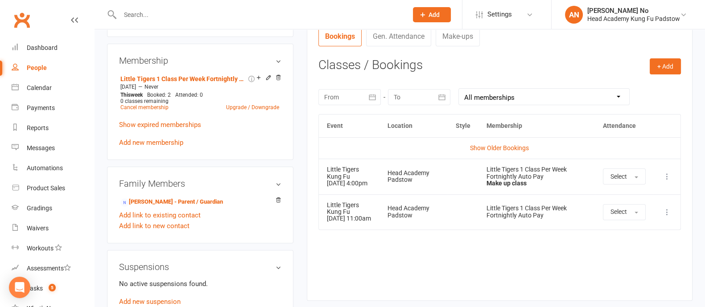
click at [146, 14] on input "text" at bounding box center [259, 14] width 284 height 12
type input "deghaim"
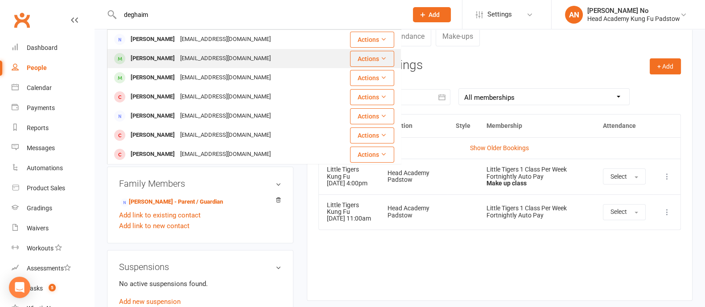
click at [145, 58] on div "[PERSON_NAME]" at bounding box center [153, 58] width 50 height 13
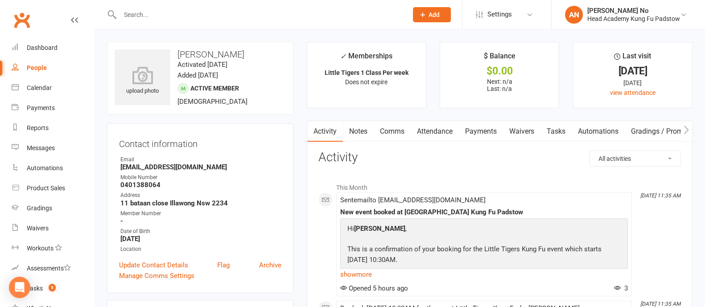
click at [424, 132] on link "Attendance" at bounding box center [435, 131] width 48 height 21
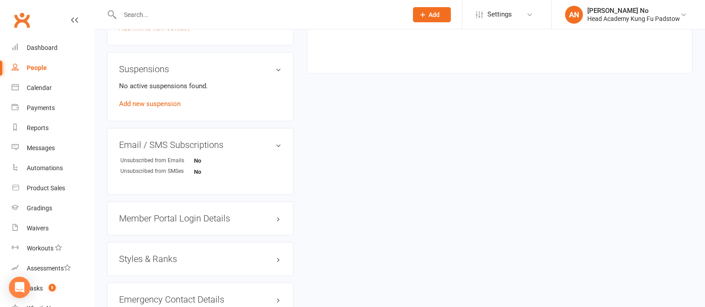
scroll to position [269, 0]
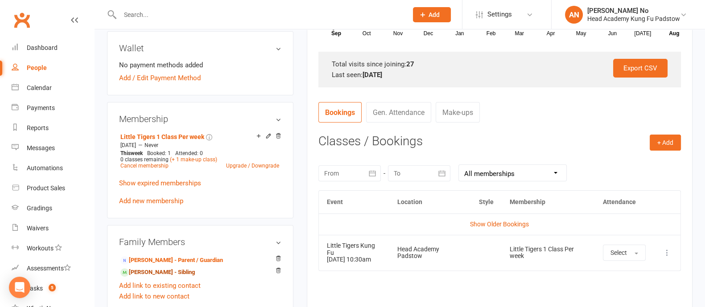
drag, startPoint x: 162, startPoint y: 272, endPoint x: 160, endPoint y: 255, distance: 17.1
click at [162, 272] on link "[PERSON_NAME] - Sibling" at bounding box center [157, 272] width 75 height 9
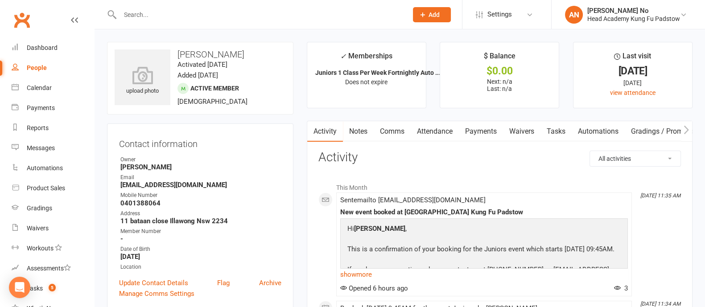
click at [437, 128] on link "Attendance" at bounding box center [435, 131] width 48 height 21
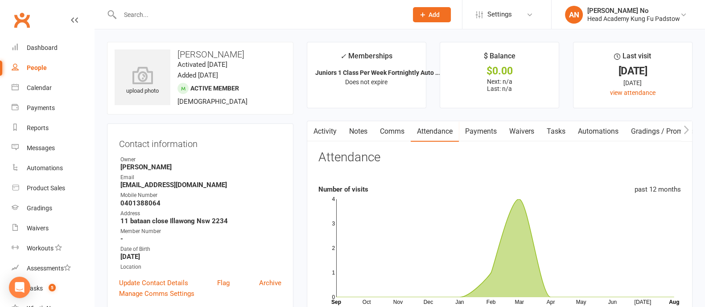
scroll to position [269, 0]
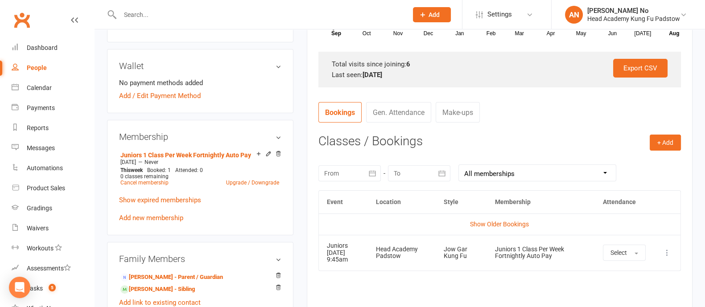
click at [133, 12] on input "text" at bounding box center [259, 14] width 284 height 12
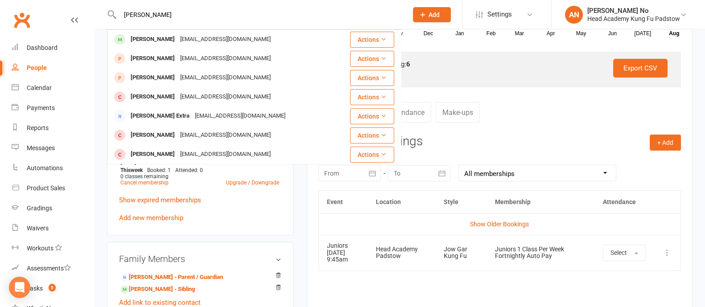
type input "[PERSON_NAME]"
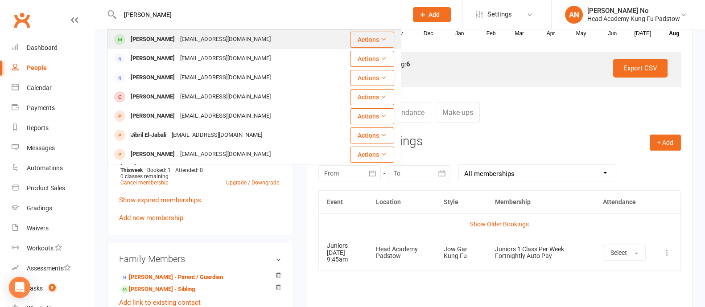
click at [156, 41] on div "[PERSON_NAME]" at bounding box center [153, 39] width 50 height 13
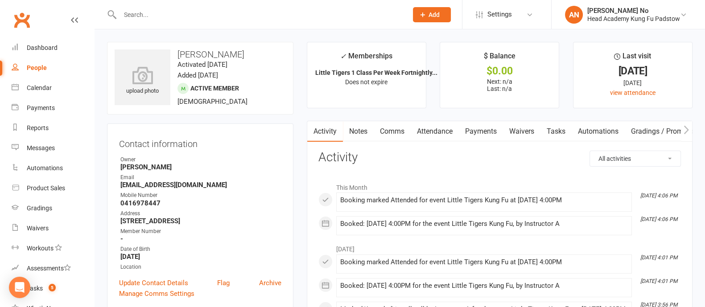
click at [437, 130] on link "Attendance" at bounding box center [435, 131] width 48 height 21
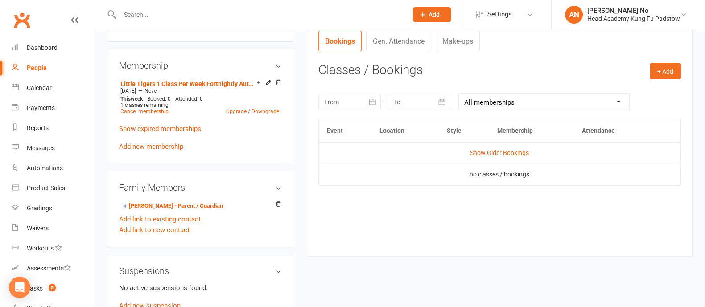
scroll to position [345, 0]
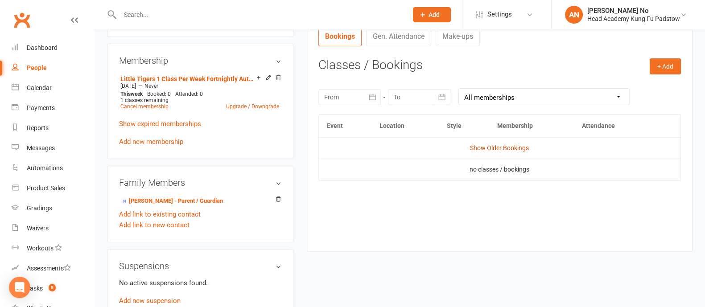
click at [515, 146] on link "Show Older Bookings" at bounding box center [499, 148] width 59 height 7
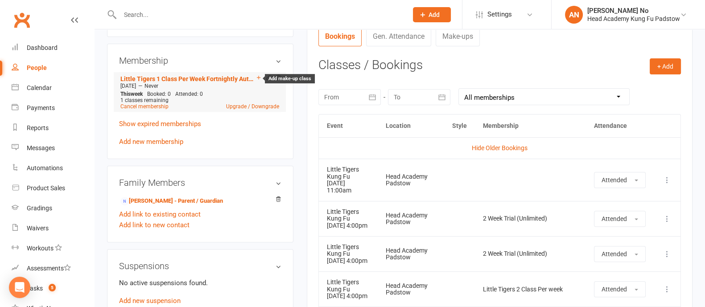
click at [257, 77] on icon at bounding box center [259, 78] width 6 height 6
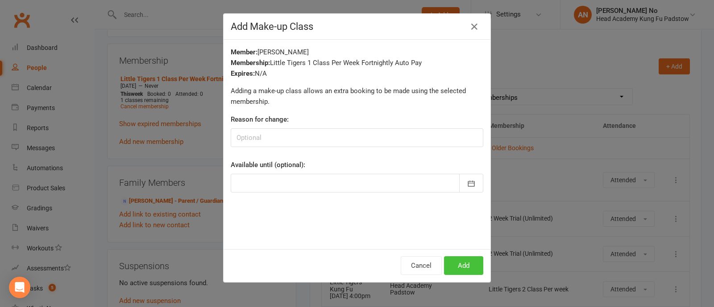
click at [455, 260] on button "Add" at bounding box center [463, 266] width 39 height 19
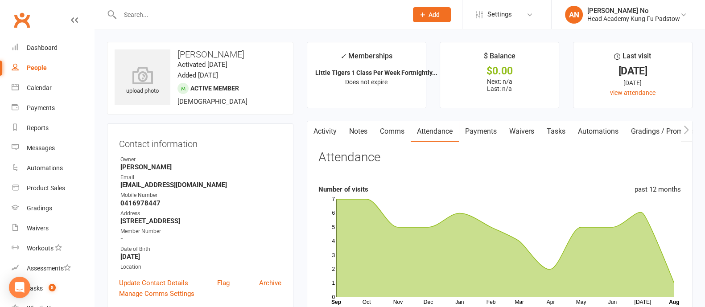
scroll to position [269, 0]
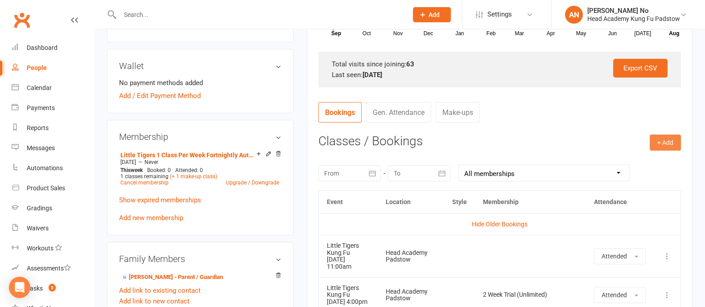
click at [666, 141] on button "+ Add" at bounding box center [665, 143] width 31 height 16
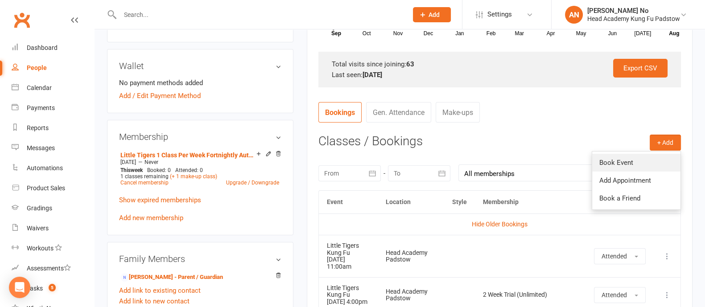
click at [625, 163] on link "Book Event" at bounding box center [636, 163] width 88 height 18
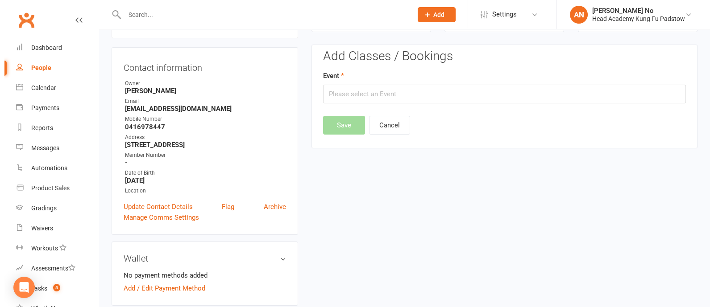
scroll to position [76, 0]
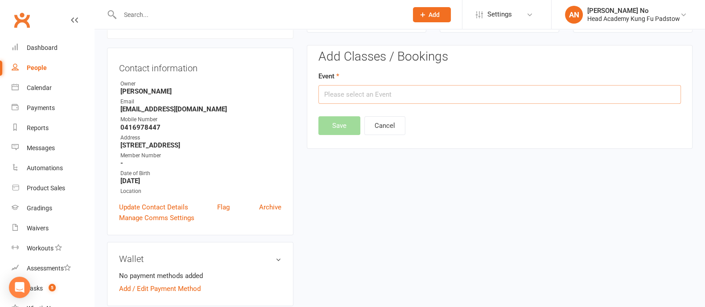
click at [463, 94] on input "text" at bounding box center [500, 94] width 363 height 19
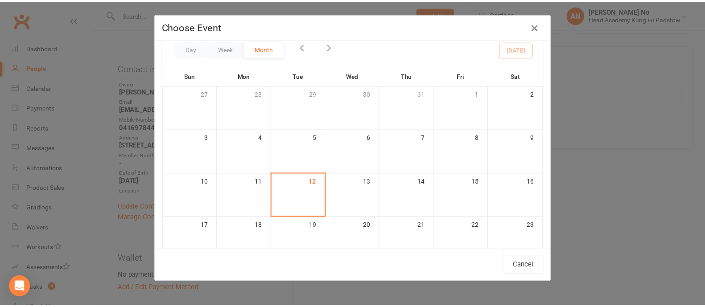
scroll to position [469, 0]
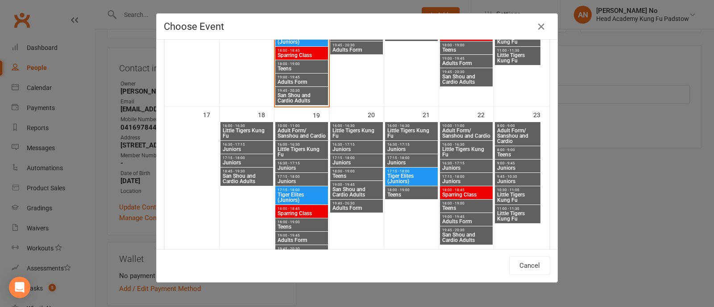
click at [300, 148] on span "Little Tigers Kung Fu" at bounding box center [301, 152] width 49 height 11
type input "Little Tigers Kung Fu - [DATE] 4:00:00 PM"
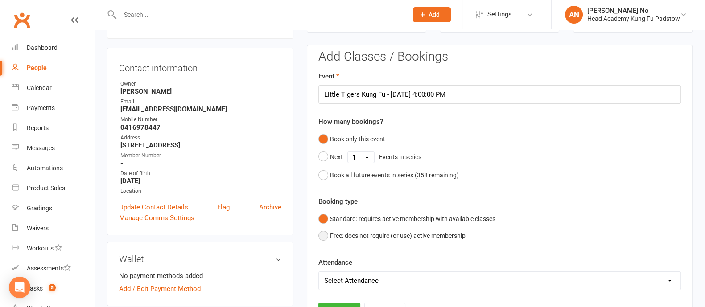
scroll to position [345, 0]
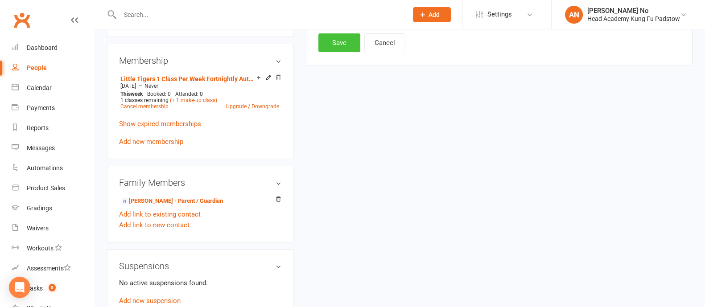
click at [337, 41] on button "Save" at bounding box center [340, 42] width 42 height 19
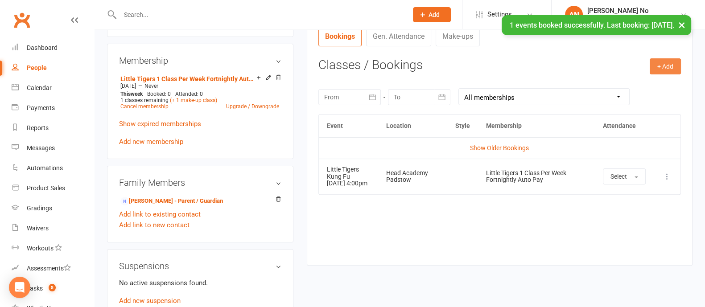
click at [669, 66] on button "+ Add" at bounding box center [665, 66] width 31 height 16
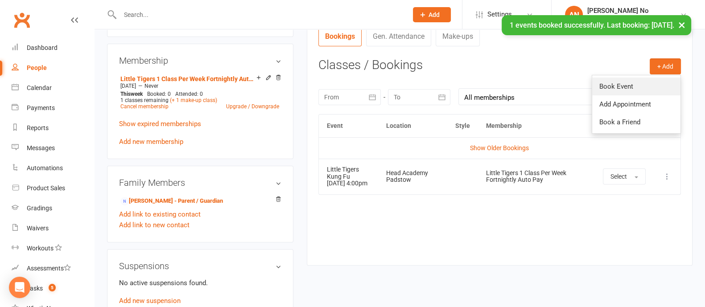
click at [633, 87] on link "Book Event" at bounding box center [636, 87] width 88 height 18
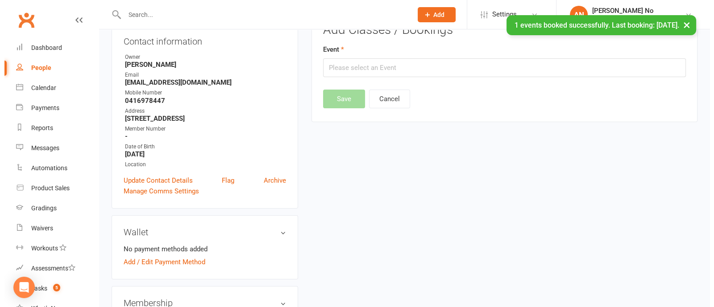
scroll to position [76, 0]
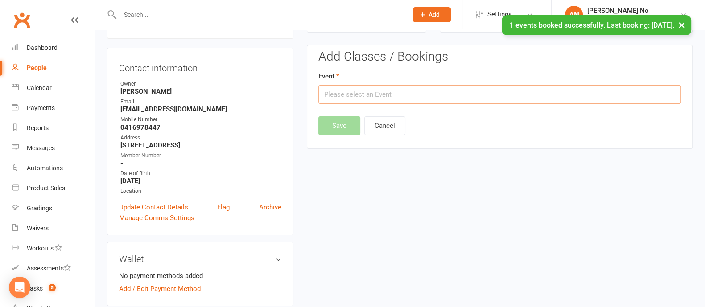
click at [429, 93] on input "text" at bounding box center [500, 94] width 363 height 19
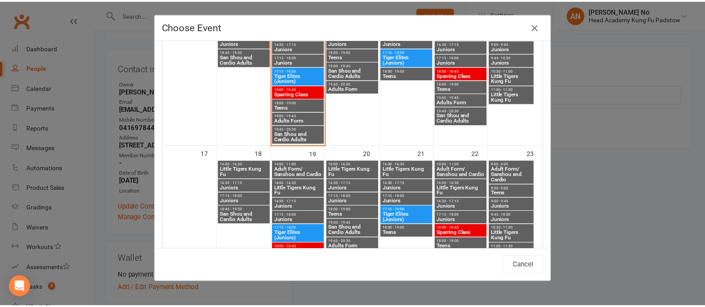
scroll to position [437, 0]
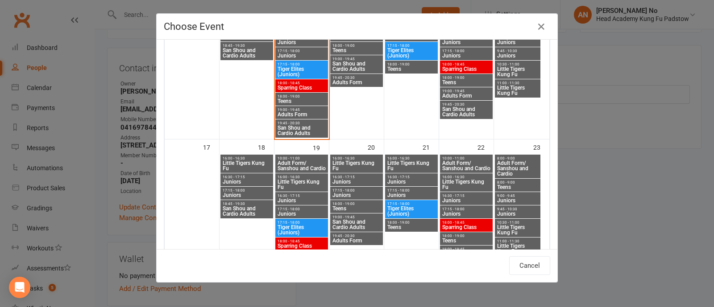
click at [253, 161] on span "Little Tigers Kung Fu" at bounding box center [246, 166] width 49 height 11
type input "Little Tigers Kung Fu - [DATE] 4:00:00 PM"
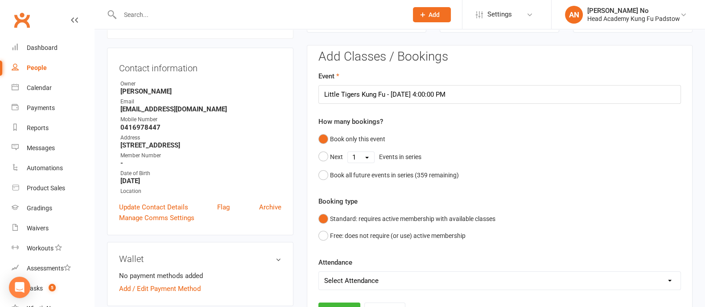
scroll to position [345, 0]
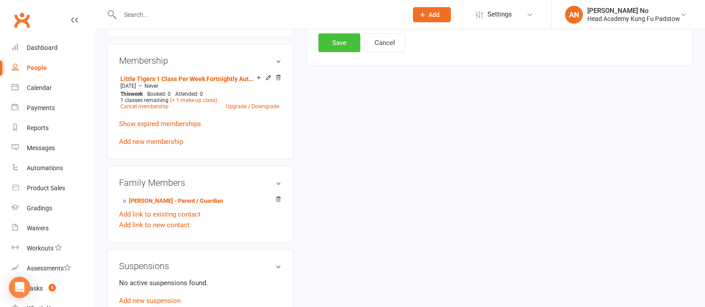
click at [346, 49] on button "Save" at bounding box center [340, 42] width 42 height 19
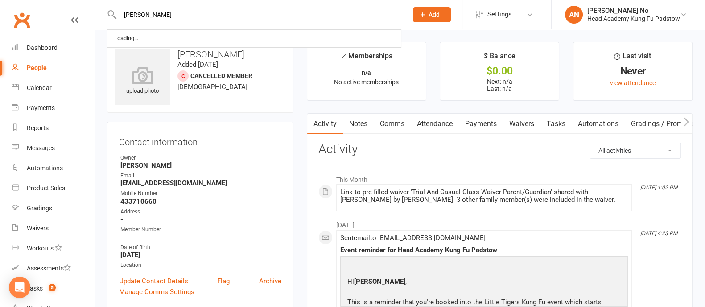
type input "[PERSON_NAME]"
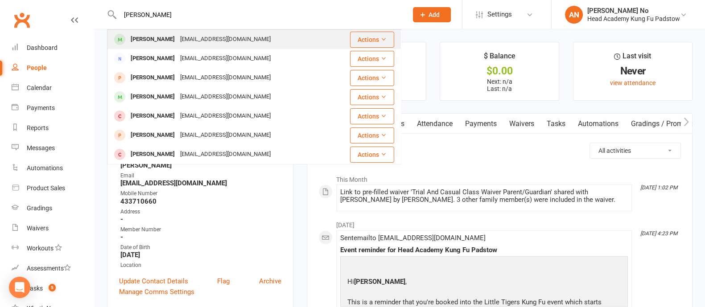
click at [156, 40] on div "[PERSON_NAME]" at bounding box center [153, 39] width 50 height 13
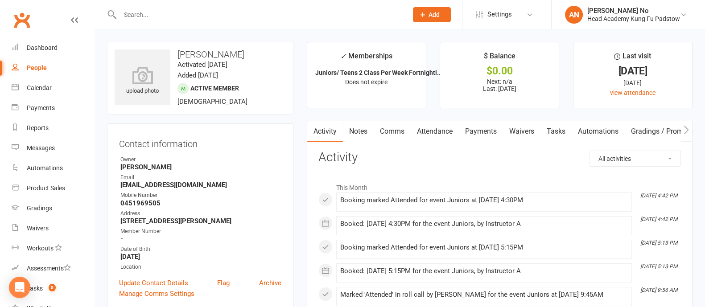
click at [435, 131] on link "Attendance" at bounding box center [435, 131] width 48 height 21
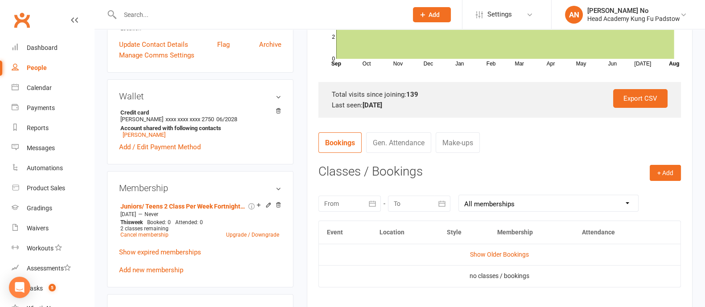
scroll to position [262, 0]
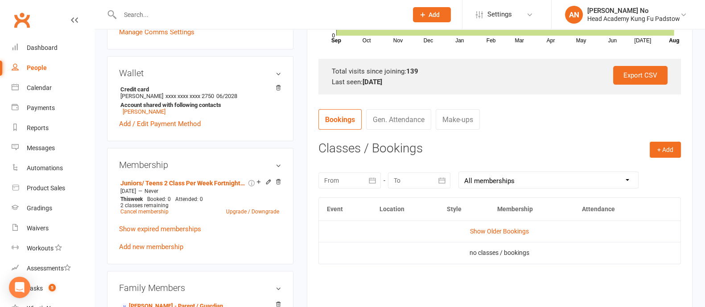
click at [191, 13] on input "text" at bounding box center [259, 14] width 284 height 12
type input "mahnoor"
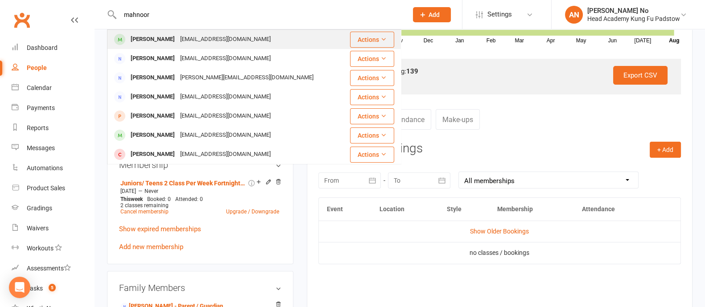
click at [190, 39] on div "[EMAIL_ADDRESS][DOMAIN_NAME]" at bounding box center [226, 39] width 96 height 13
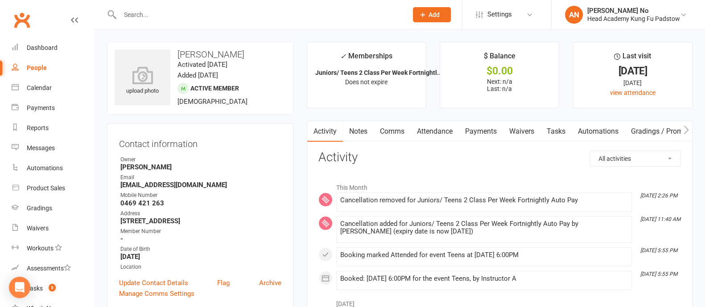
click at [441, 131] on link "Attendance" at bounding box center [435, 131] width 48 height 21
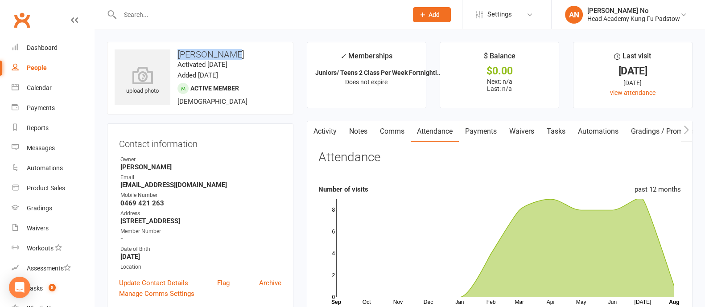
drag, startPoint x: 176, startPoint y: 51, endPoint x: 236, endPoint y: 52, distance: 60.7
click at [236, 52] on h3 "Mahnoor Amir" at bounding box center [200, 55] width 171 height 10
copy h3 "Mahnoor Amir"
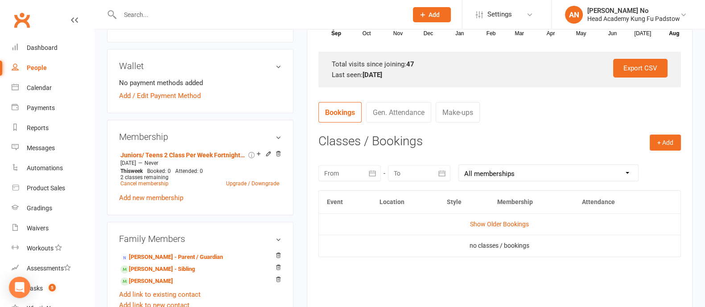
click at [158, 19] on input "text" at bounding box center [259, 14] width 284 height 12
type input "hugo"
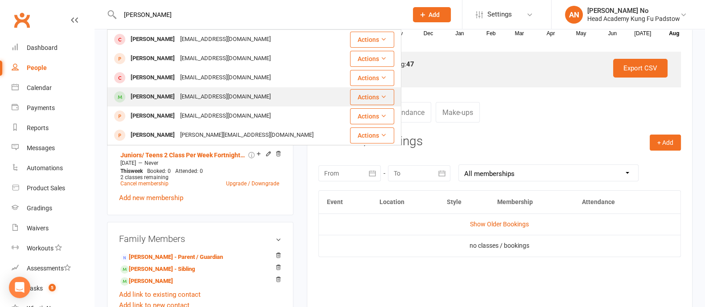
click at [168, 94] on div "Hugo Pradhan" at bounding box center [153, 97] width 50 height 13
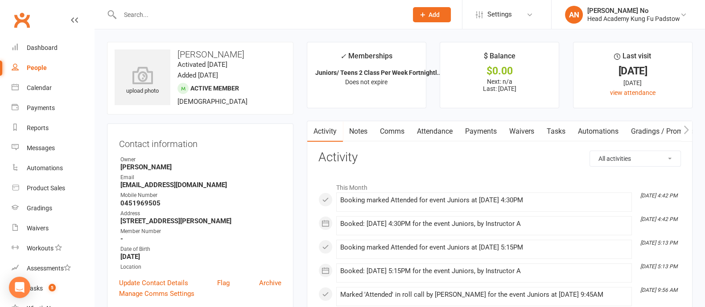
click at [436, 129] on link "Attendance" at bounding box center [435, 131] width 48 height 21
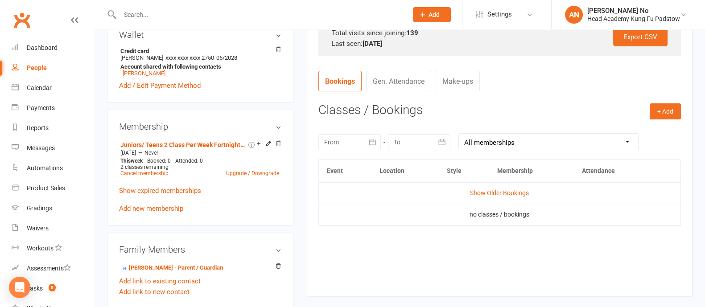
scroll to position [337, 0]
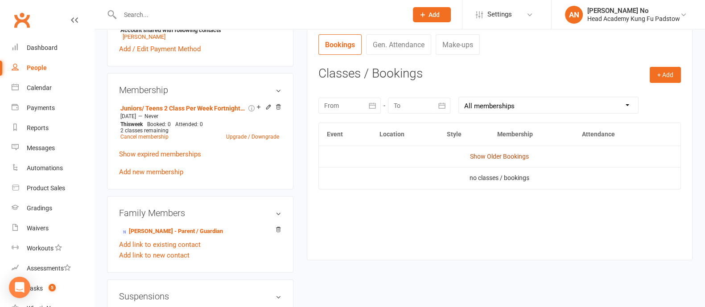
click at [510, 157] on link "Show Older Bookings" at bounding box center [499, 156] width 59 height 7
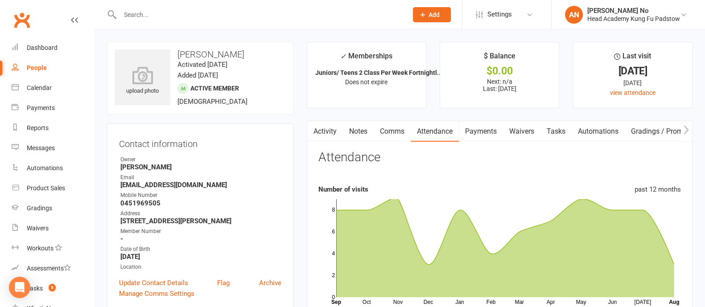
scroll to position [269, 0]
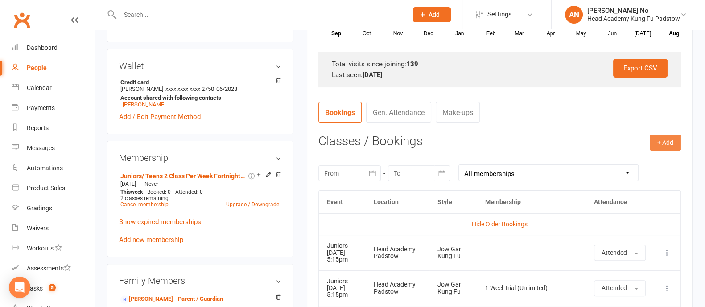
click at [660, 142] on button "+ Add" at bounding box center [665, 143] width 31 height 16
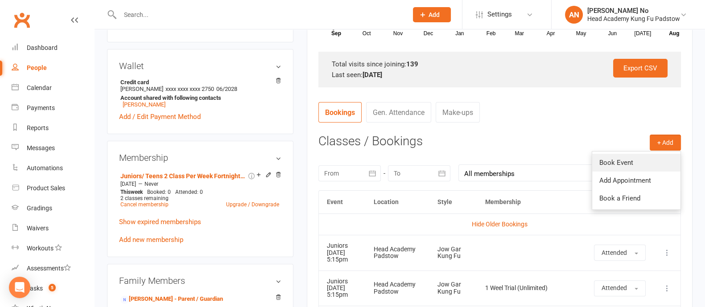
click at [611, 164] on link "Book Event" at bounding box center [636, 163] width 88 height 18
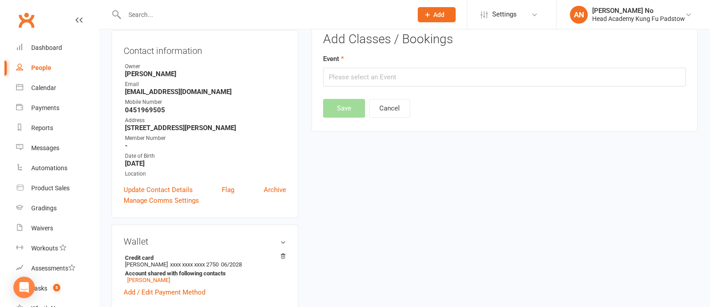
scroll to position [76, 0]
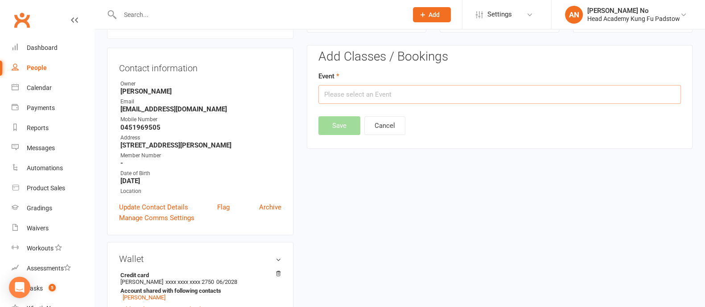
click at [414, 98] on input "text" at bounding box center [500, 94] width 363 height 19
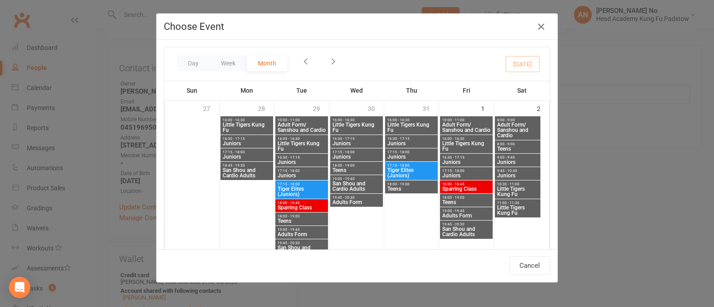
type input "Juniors - Aug 13, 2025 5:15:00 PM"
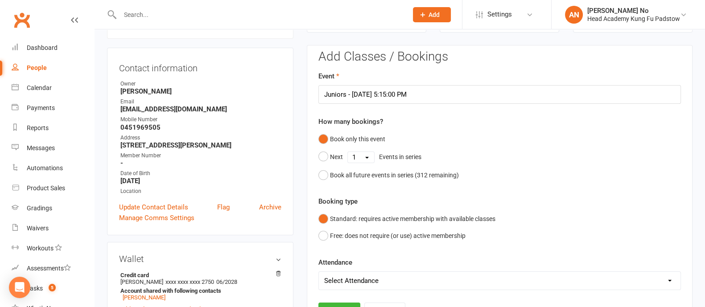
scroll to position [345, 0]
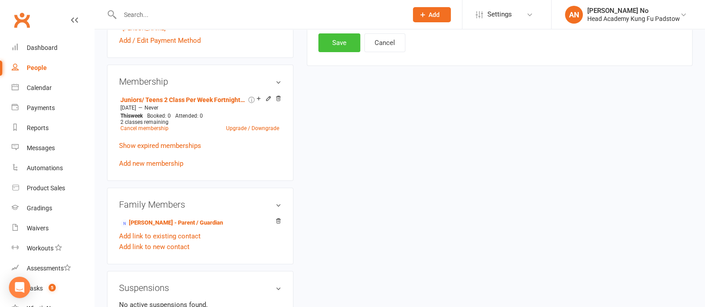
click at [333, 38] on button "Save" at bounding box center [340, 42] width 42 height 19
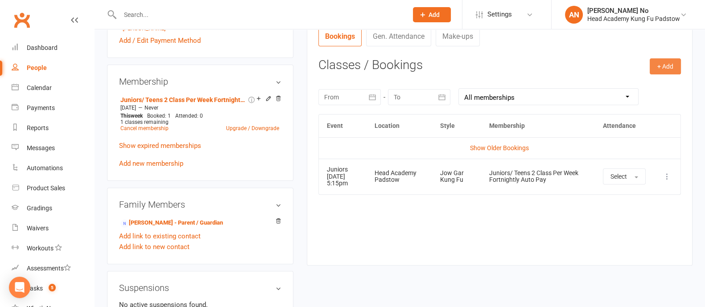
click at [666, 65] on button "+ Add" at bounding box center [665, 66] width 31 height 16
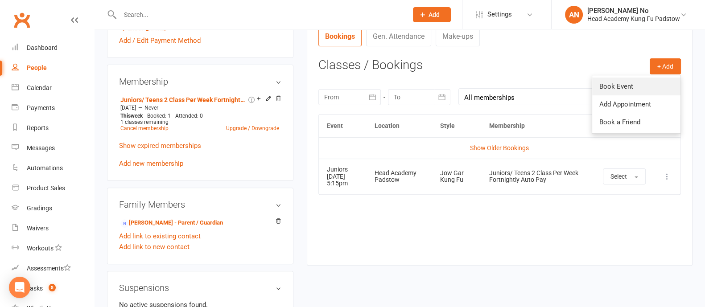
click at [637, 81] on link "Book Event" at bounding box center [636, 87] width 88 height 18
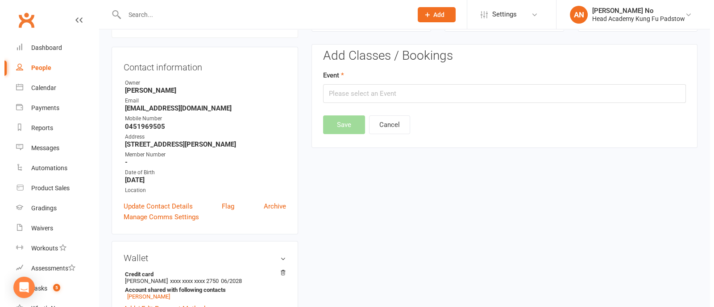
scroll to position [76, 0]
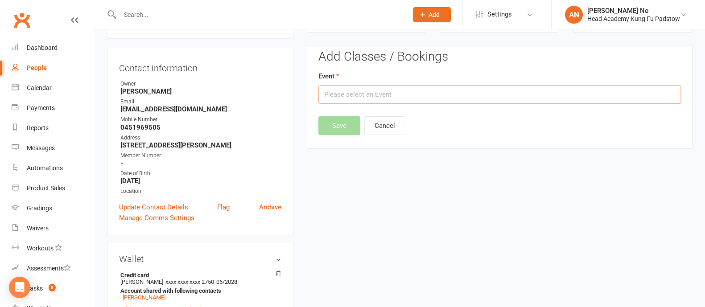
click at [443, 90] on input "text" at bounding box center [500, 94] width 363 height 19
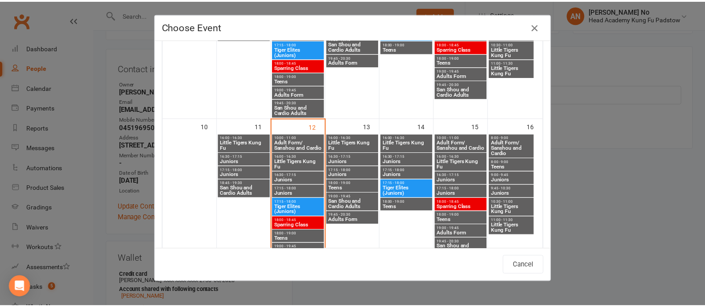
scroll to position [321, 0]
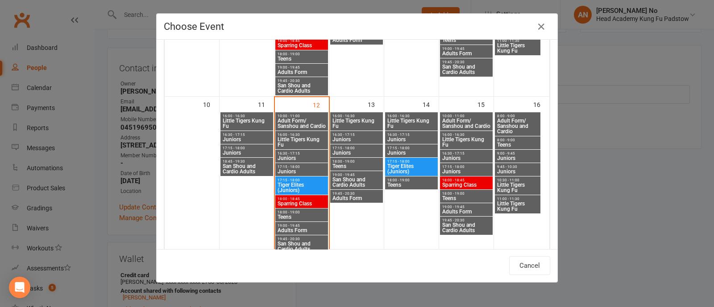
click at [503, 169] on span "Juniors" at bounding box center [518, 171] width 42 height 5
type input "Juniors - Aug 16, 2025 9:45:00 AM"
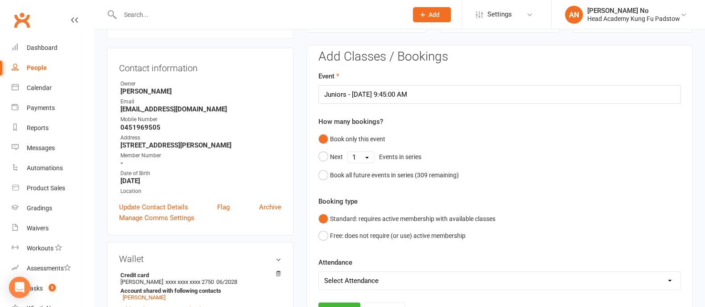
scroll to position [345, 0]
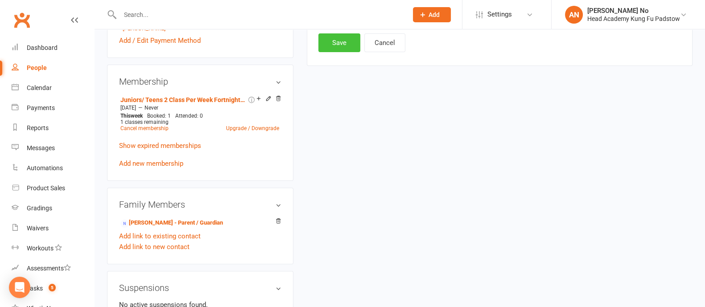
click at [343, 48] on button "Save" at bounding box center [340, 42] width 42 height 19
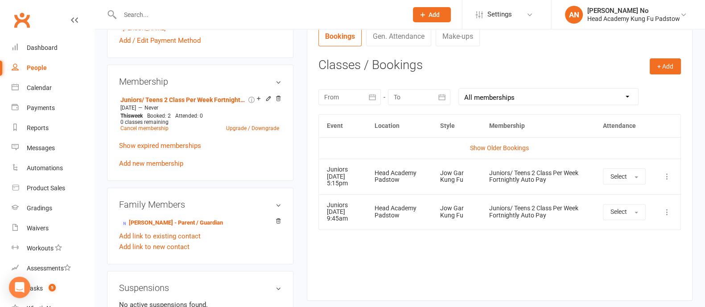
click at [207, 17] on input "text" at bounding box center [259, 14] width 284 height 12
paste input "Leo Nguyen"
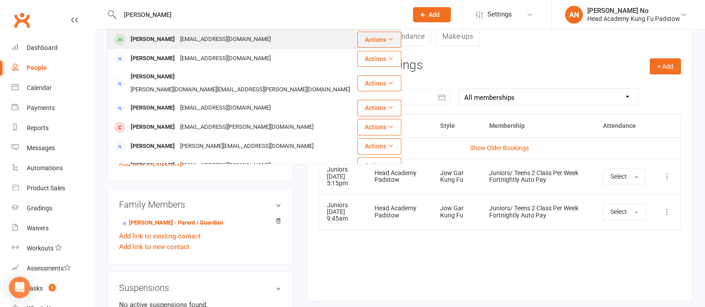
type input "Leo Nguyen"
click at [201, 37] on div "Kathydoan87@gmail.com" at bounding box center [226, 39] width 96 height 13
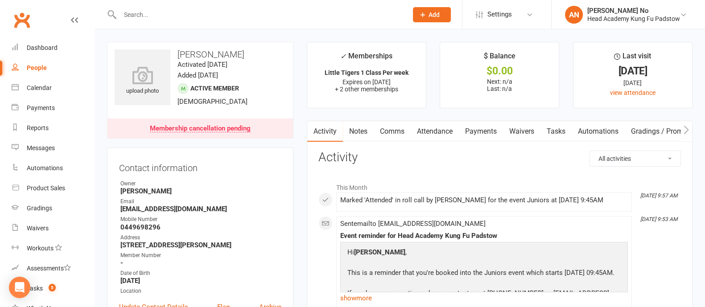
click at [439, 134] on link "Attendance" at bounding box center [435, 131] width 48 height 21
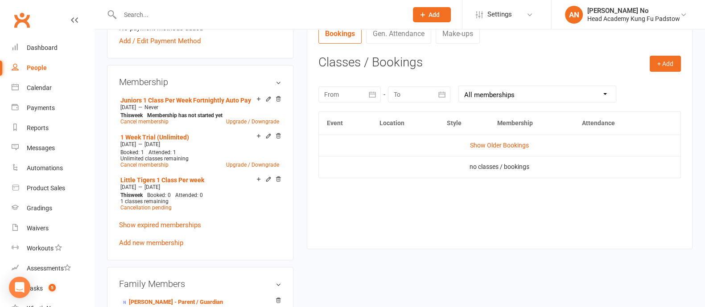
scroll to position [366, 0]
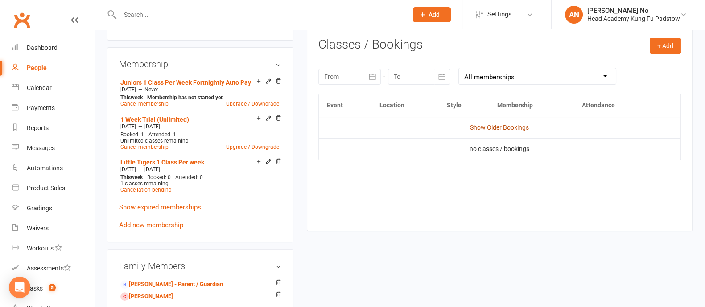
click at [511, 126] on link "Show Older Bookings" at bounding box center [499, 127] width 59 height 7
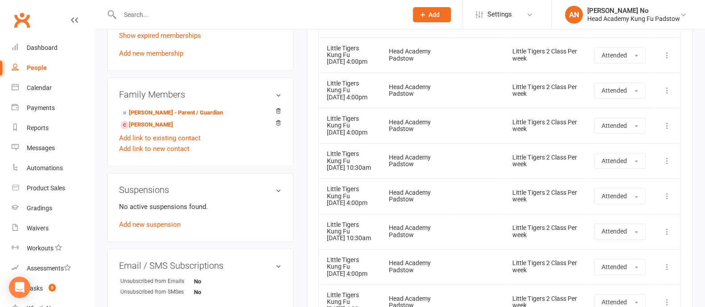
scroll to position [269, 0]
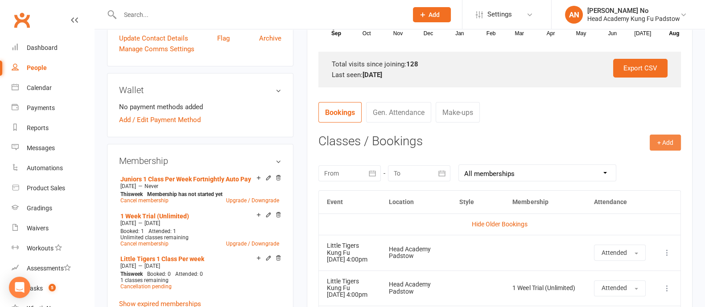
click at [661, 145] on button "+ Add" at bounding box center [665, 143] width 31 height 16
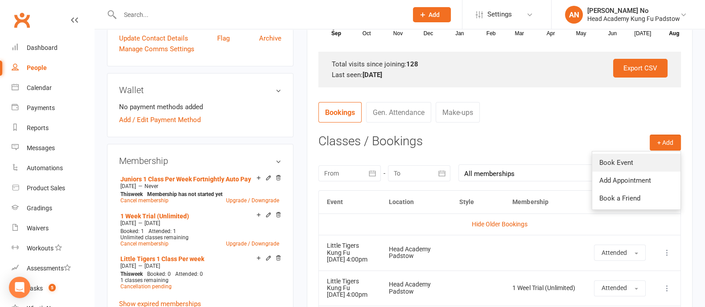
click at [617, 164] on link "Book Event" at bounding box center [636, 163] width 88 height 18
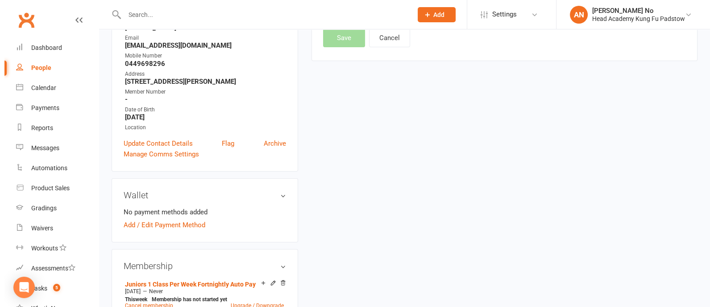
scroll to position [76, 0]
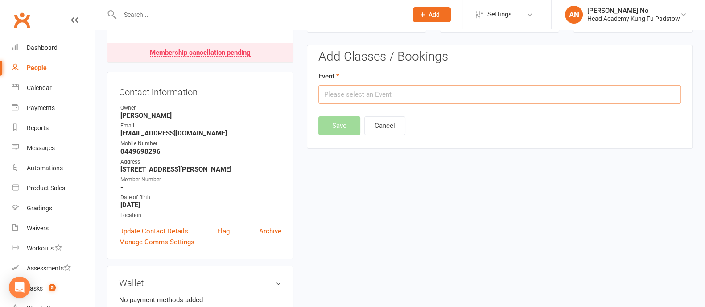
click at [411, 97] on input "text" at bounding box center [500, 94] width 363 height 19
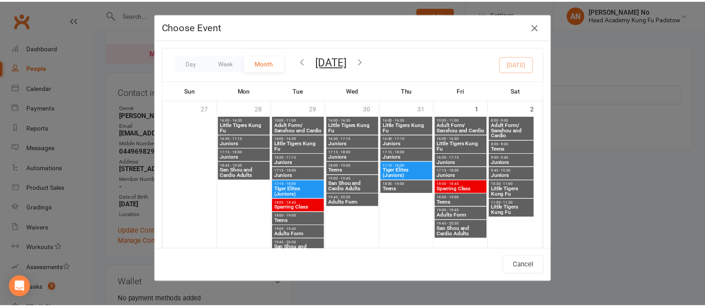
scroll to position [279, 0]
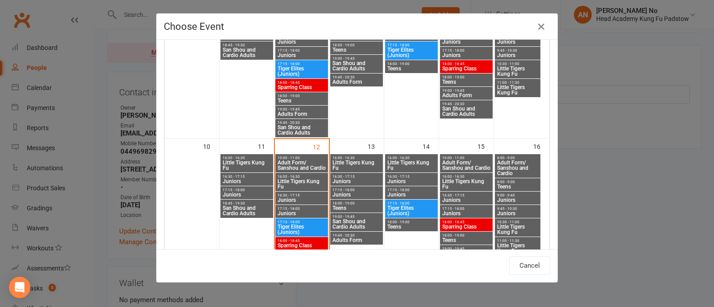
click at [512, 208] on span "9:45 - 10:30" at bounding box center [518, 209] width 42 height 4
type input "Juniors - Aug 16, 2025 9:45:00 AM"
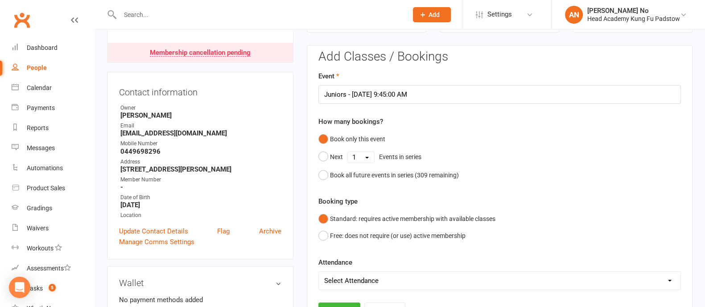
scroll to position [345, 0]
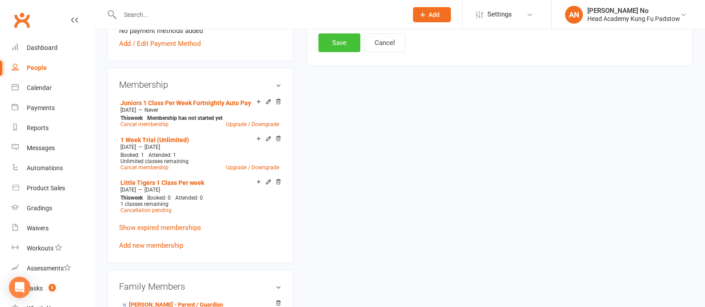
click at [329, 41] on button "Save" at bounding box center [340, 42] width 42 height 19
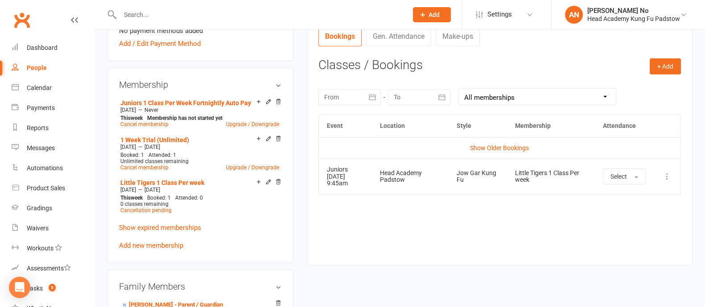
click at [140, 17] on input "text" at bounding box center [259, 14] width 284 height 12
paste input "Talya Ahmad"
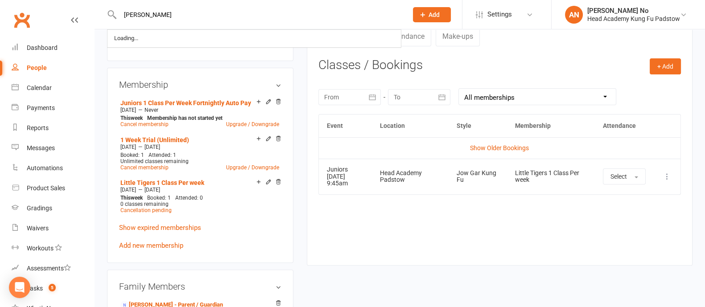
type input "Talya Ahmad"
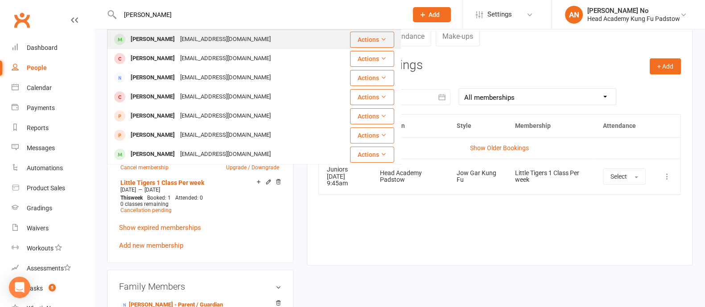
click at [163, 41] on div "Talya Ahmad" at bounding box center [153, 39] width 50 height 13
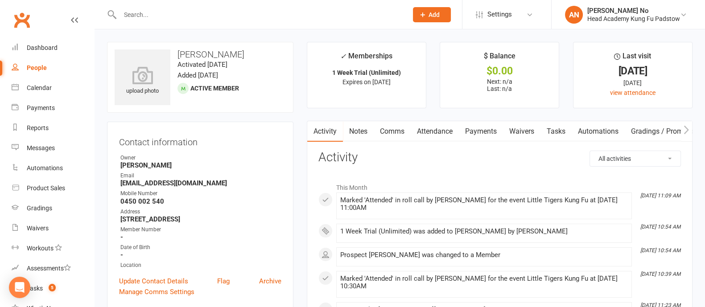
click at [442, 130] on link "Attendance" at bounding box center [435, 131] width 48 height 21
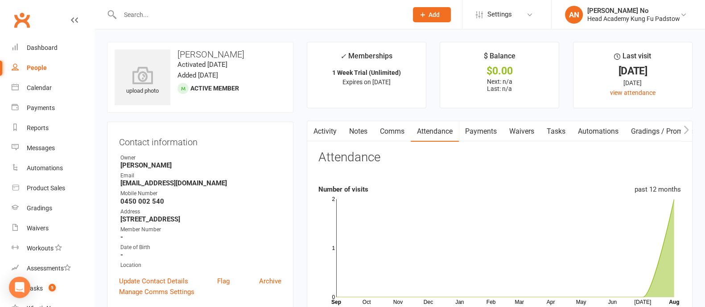
click at [448, 127] on link "Attendance" at bounding box center [435, 131] width 48 height 21
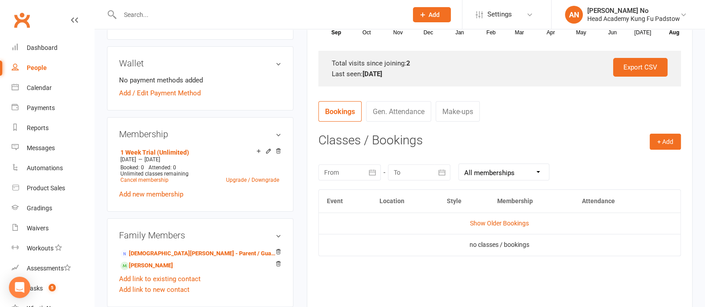
scroll to position [274, 0]
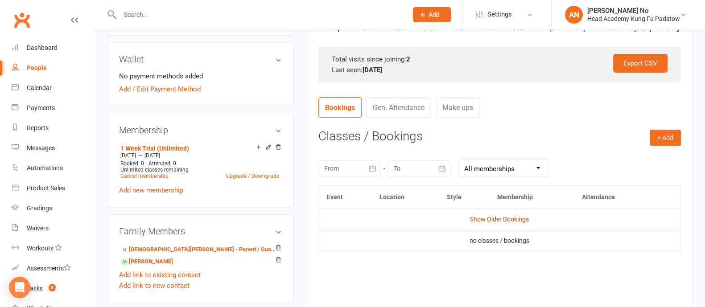
click at [507, 218] on link "Show Older Bookings" at bounding box center [499, 219] width 59 height 7
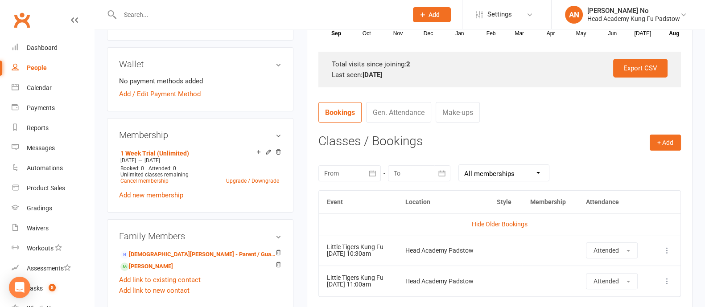
scroll to position [0, 0]
